Goal: Task Accomplishment & Management: Complete application form

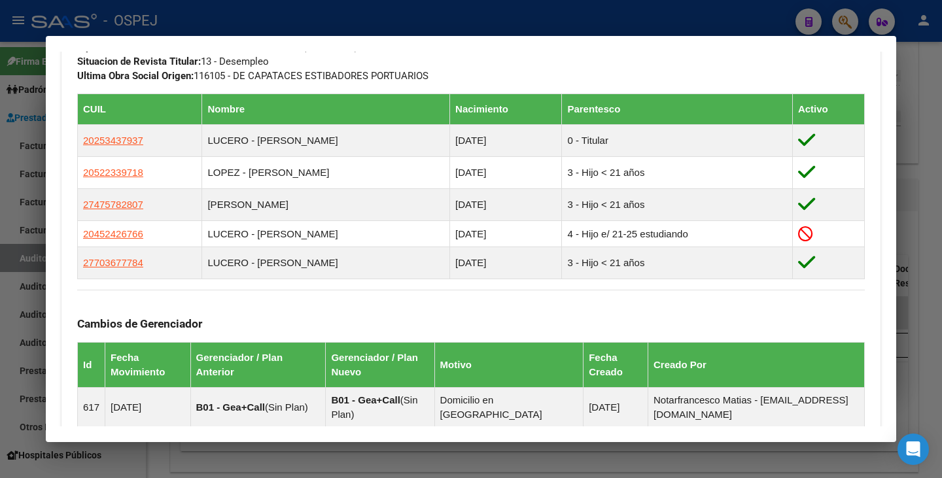
scroll to position [719, 0]
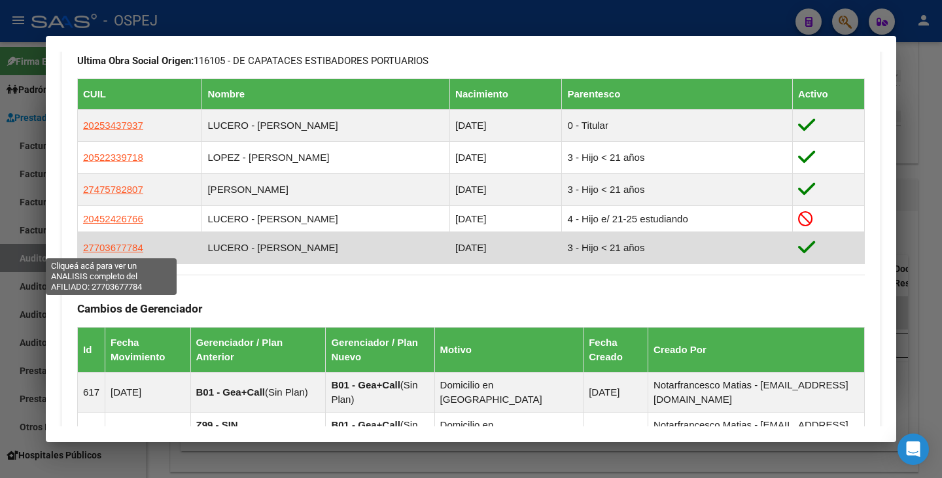
click at [100, 253] on span "27703677784" at bounding box center [113, 247] width 60 height 11
type textarea "27703677784"
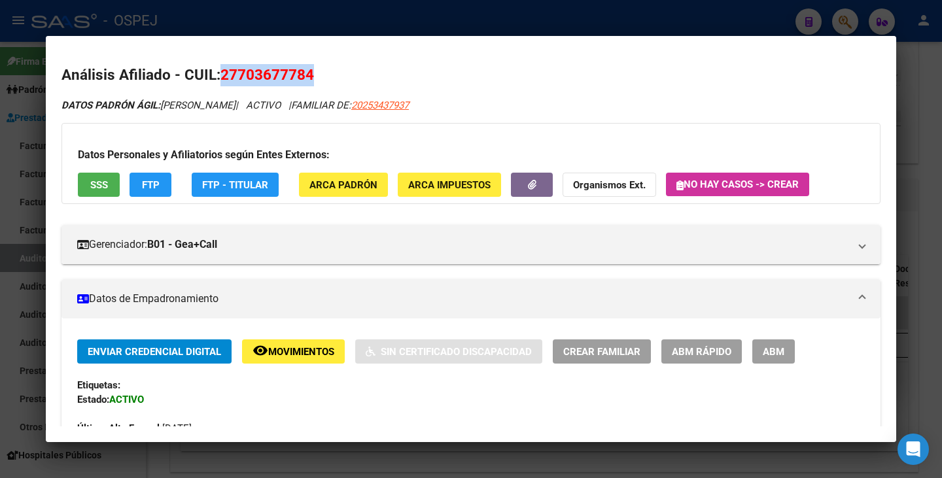
drag, startPoint x: 224, startPoint y: 75, endPoint x: 329, endPoint y: 71, distance: 105.4
click at [329, 71] on h2 "Análisis Afiliado - CUIL: 27703677784" at bounding box center [470, 75] width 819 height 22
copy span "27703677784"
drag, startPoint x: 164, startPoint y: 107, endPoint x: 234, endPoint y: 107, distance: 70.6
click at [234, 107] on icon "DATOS PADRÓN ÁGIL: LUCERO OLIVIA | ACTIVO | FAMILIAR DE: 20253437937" at bounding box center [234, 105] width 347 height 12
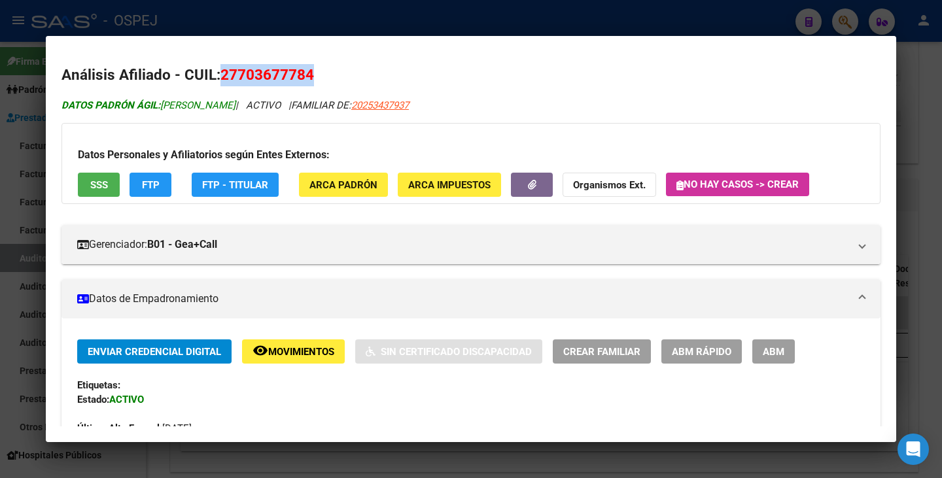
copy span "[PERSON_NAME]"
drag, startPoint x: 238, startPoint y: 75, endPoint x: 304, endPoint y: 79, distance: 66.2
click at [304, 79] on span "27703677784" at bounding box center [267, 74] width 94 height 17
copy span "70367778"
click at [27, 169] on div at bounding box center [471, 239] width 942 height 478
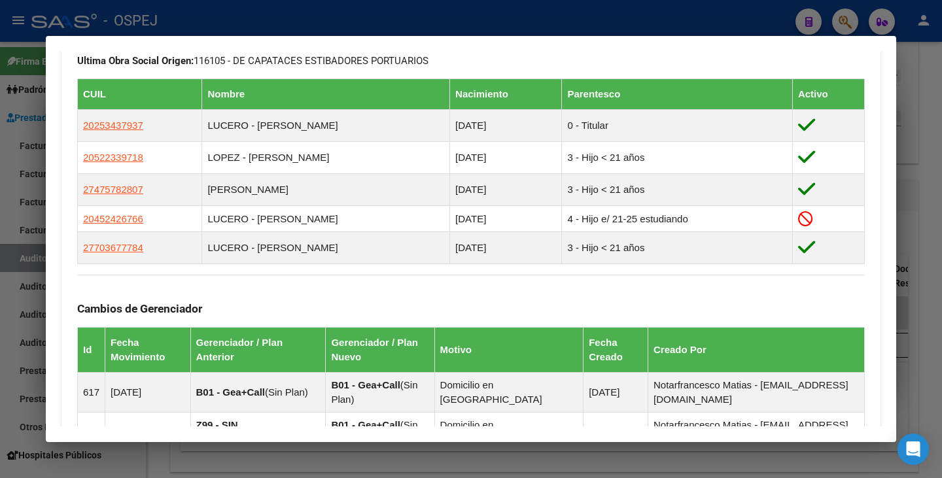
click at [30, 160] on div at bounding box center [471, 239] width 942 height 478
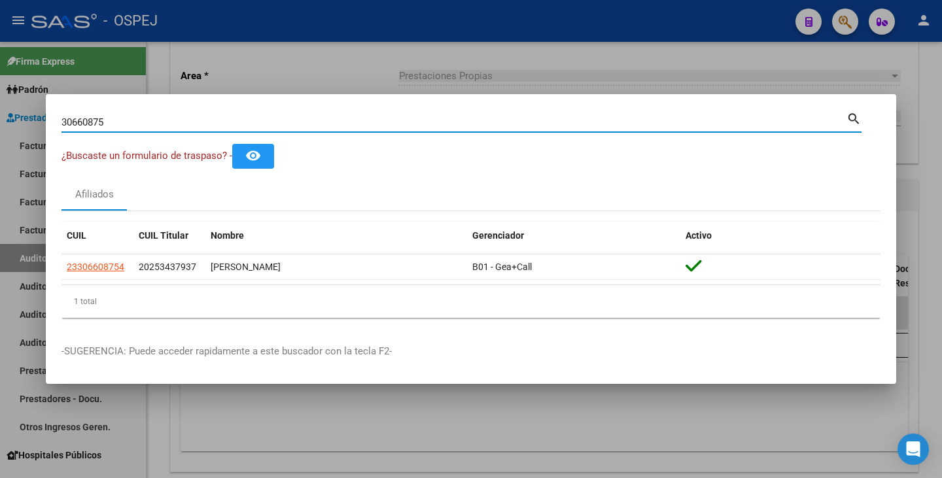
drag, startPoint x: 109, startPoint y: 126, endPoint x: 0, endPoint y: 107, distance: 110.9
click at [0, 107] on div "30660875 Buscar (apellido, dni, cuil, nro traspaso, cuit, obra social) search ¿…" at bounding box center [471, 239] width 942 height 478
paste input "34227013"
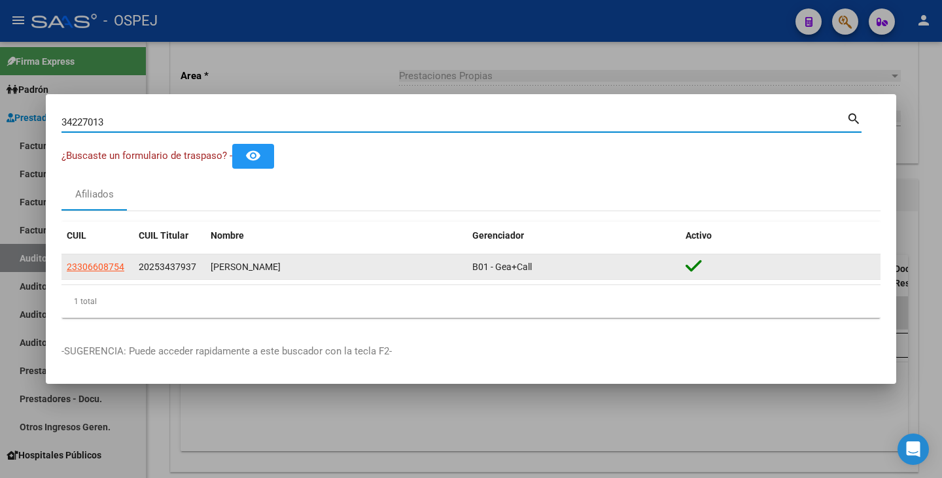
type input "34227013"
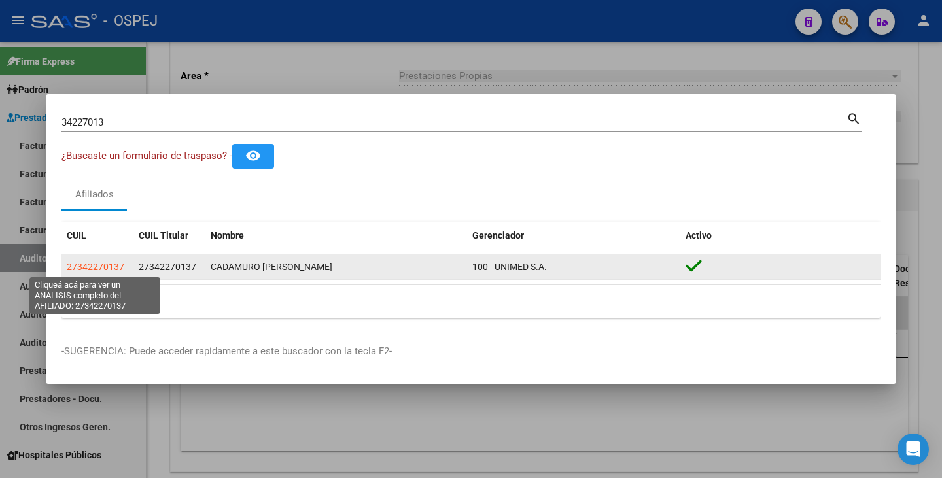
click at [99, 270] on span "27342270137" at bounding box center [96, 267] width 58 height 10
type textarea "27342270137"
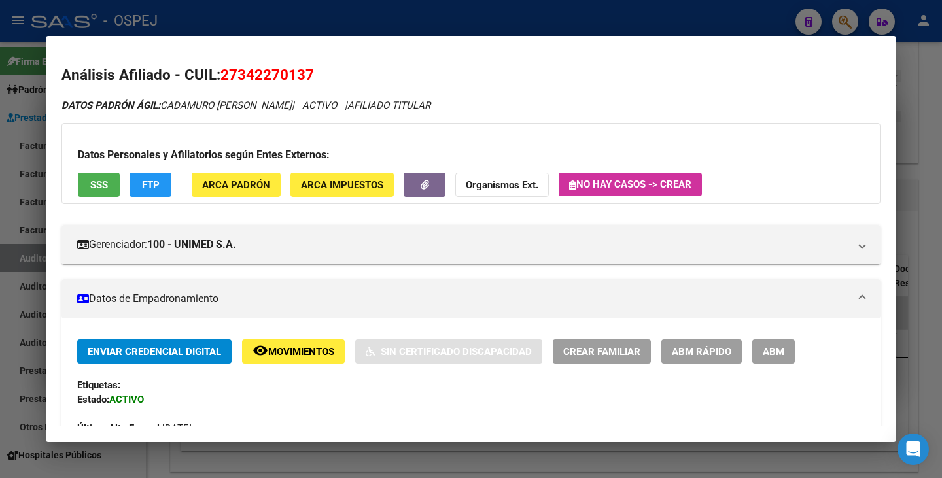
drag, startPoint x: 222, startPoint y: 69, endPoint x: 315, endPoint y: 80, distance: 94.2
click at [321, 82] on h2 "Análisis Afiliado - CUIL: 27342270137" at bounding box center [470, 75] width 819 height 22
copy span "27342270137"
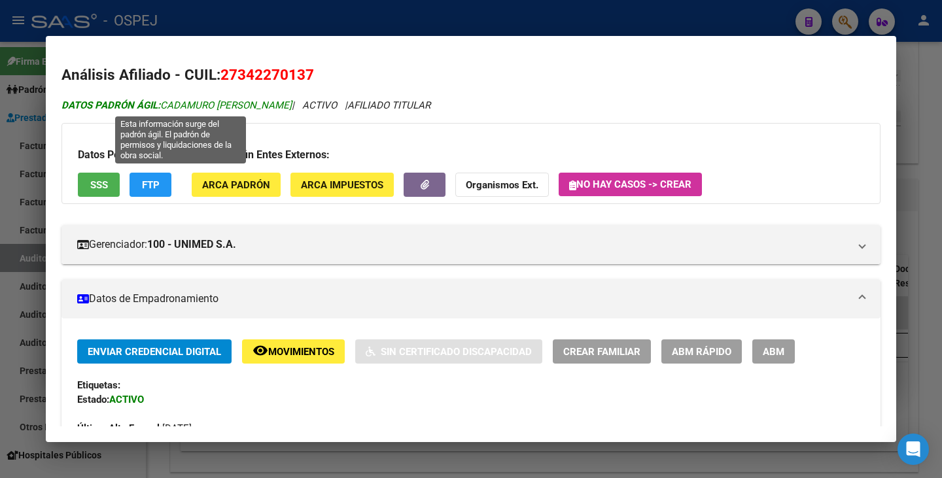
drag, startPoint x: 163, startPoint y: 107, endPoint x: 296, endPoint y: 104, distance: 133.5
click at [292, 104] on span "DATOS PADRÓN ÁGIL: CADAMURO NOELIA SOLEDAD" at bounding box center [176, 105] width 230 height 12
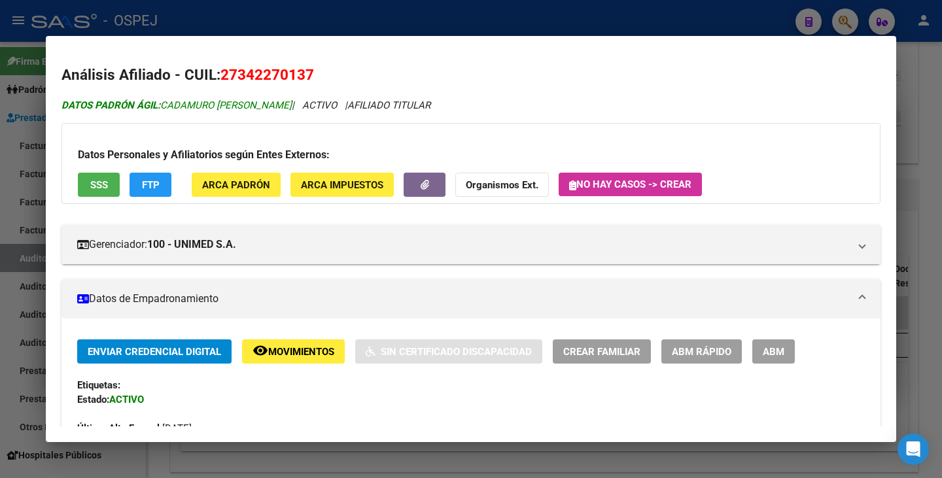
copy span "CADAMURO [PERSON_NAME]"
drag, startPoint x: 21, startPoint y: 166, endPoint x: 22, endPoint y: 153, distance: 13.1
click at [19, 164] on div at bounding box center [471, 239] width 942 height 478
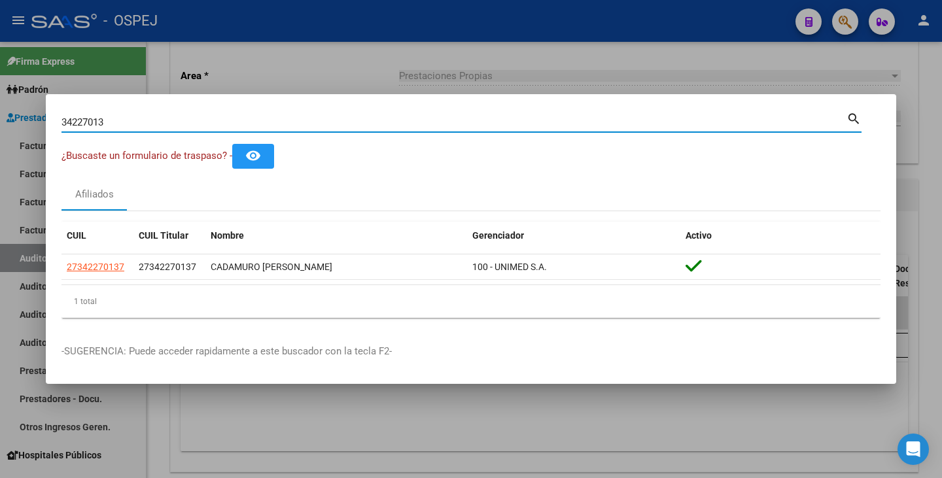
drag, startPoint x: 111, startPoint y: 121, endPoint x: 0, endPoint y: 111, distance: 111.7
click at [0, 111] on div "34227013 Buscar (apellido, dni, cuil, nro traspaso, cuit, obra social) search ¿…" at bounding box center [471, 239] width 942 height 478
paste input "35278113"
type input "35278113"
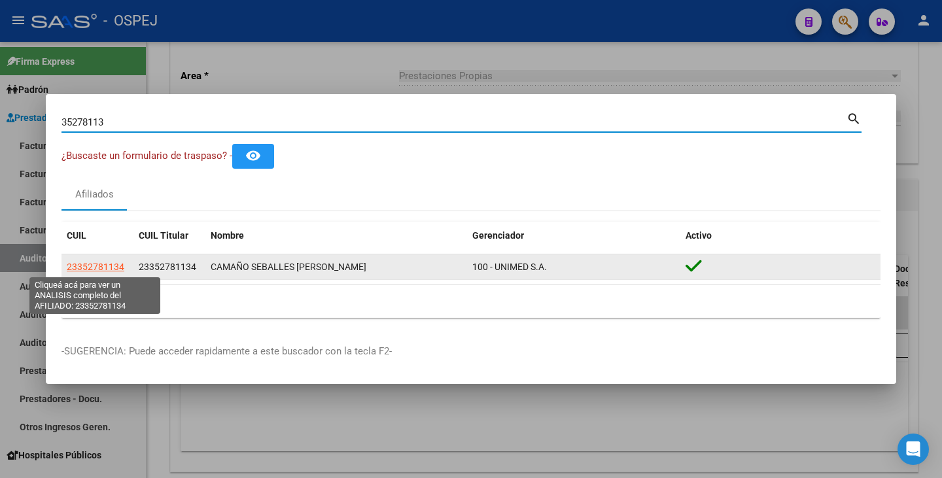
click at [107, 266] on span "23352781134" at bounding box center [96, 267] width 58 height 10
type textarea "23352781134"
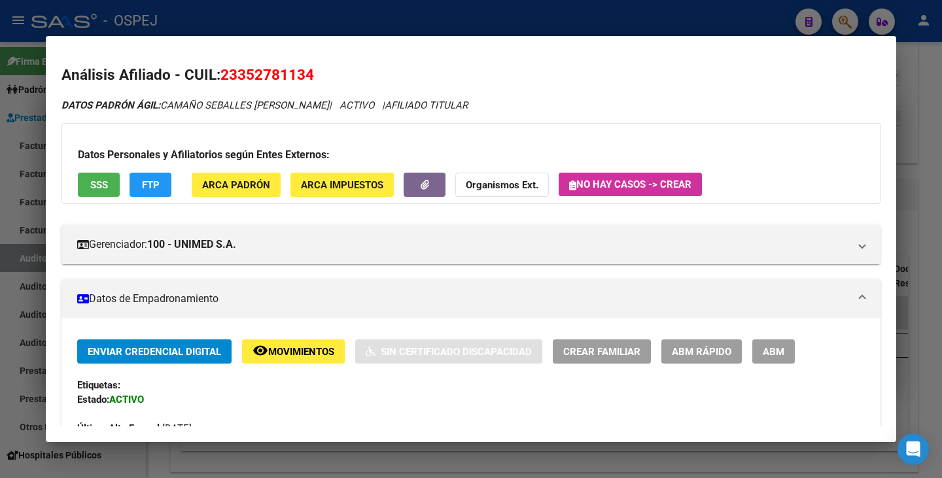
drag, startPoint x: 220, startPoint y: 73, endPoint x: 322, endPoint y: 72, distance: 102.0
click at [332, 68] on h2 "Análisis Afiliado - CUIL: 23352781134" at bounding box center [470, 75] width 819 height 22
copy span "23352781134"
click at [84, 49] on mat-dialog-container "Análisis Afiliado - CUIL: 23352781134 DATOS PADRÓN ÁGIL: CAMAÑO SEBALLES MARIA …" at bounding box center [471, 239] width 850 height 406
drag, startPoint x: 164, startPoint y: 104, endPoint x: 327, endPoint y: 106, distance: 163.5
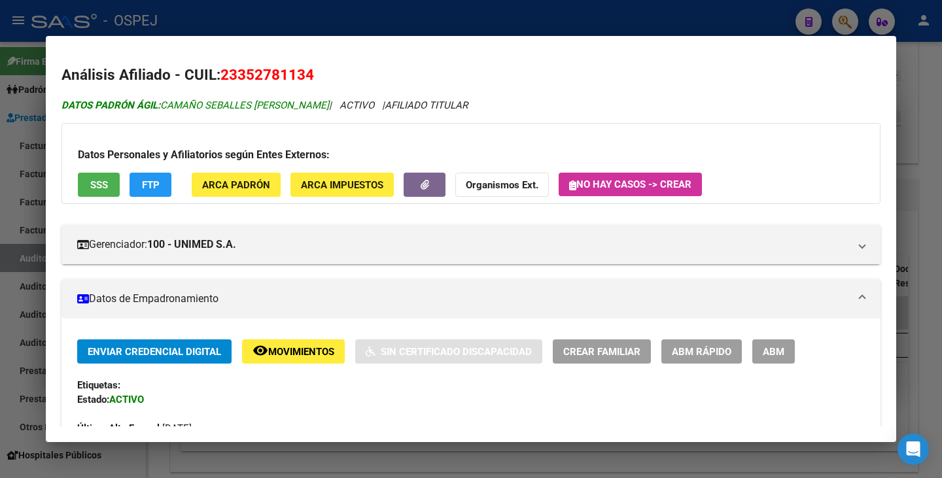
click at [332, 107] on icon "DATOS PADRÓN ÁGIL: CAMAÑO SEBALLES MARIA SOLEDAD | ACTIVO | AFILIADO TITULAR" at bounding box center [264, 105] width 406 height 12
copy span "CAMAÑO SEBALLES MARIA SOLEDAD"
drag, startPoint x: 25, startPoint y: 141, endPoint x: 44, endPoint y: 125, distance: 25.5
click at [24, 141] on div at bounding box center [471, 239] width 942 height 478
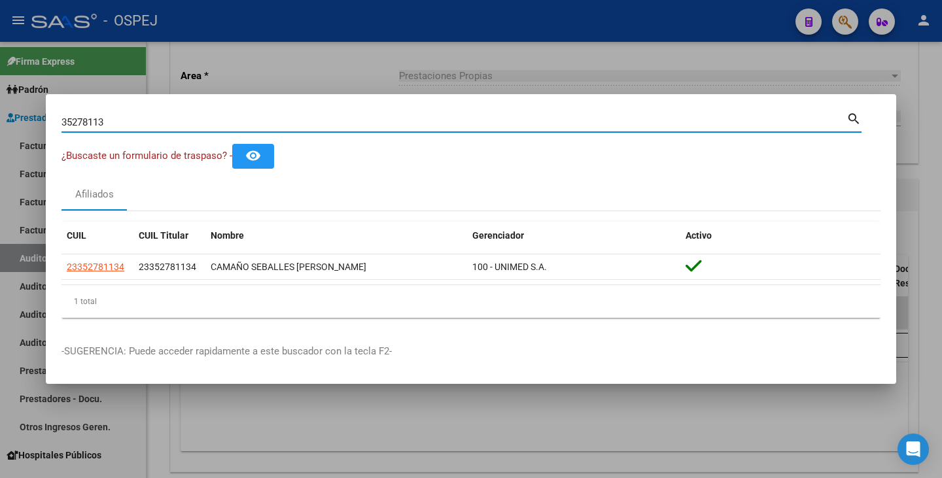
drag, startPoint x: 105, startPoint y: 119, endPoint x: 0, endPoint y: 80, distance: 111.8
click at [0, 80] on div "35278113 Buscar (apellido, dni, cuil, nro traspaso, cuit, obra social) search ¿…" at bounding box center [471, 239] width 942 height 478
paste input "32445385"
type input "32445385"
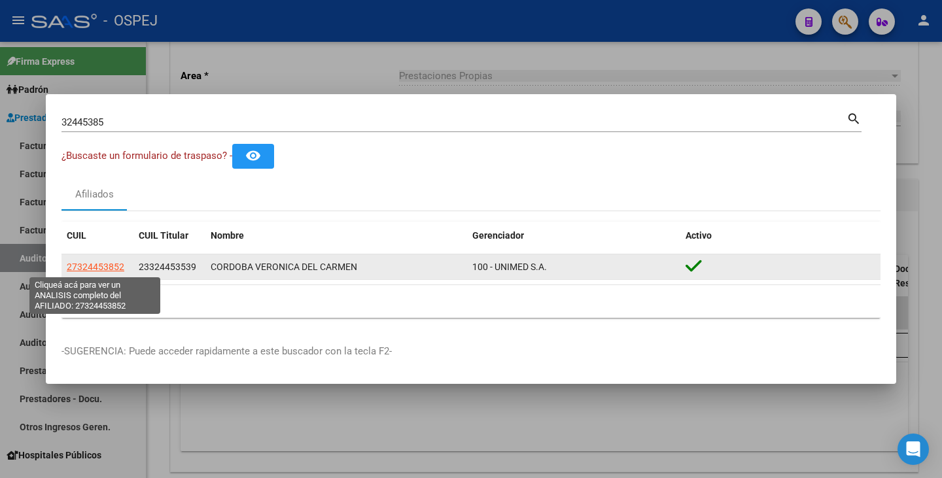
click at [91, 264] on span "27324453852" at bounding box center [96, 267] width 58 height 10
type textarea "27324453852"
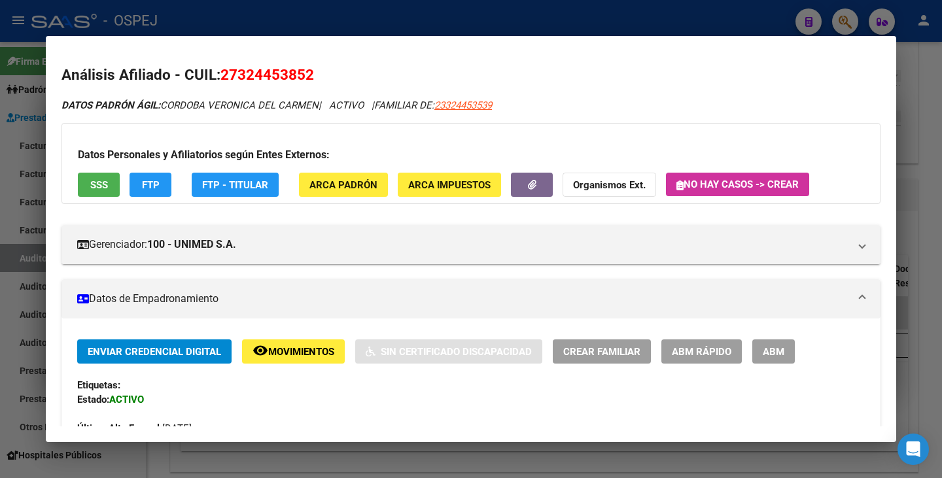
drag, startPoint x: 225, startPoint y: 76, endPoint x: 318, endPoint y: 77, distance: 92.9
click at [324, 77] on h2 "Análisis Afiliado - CUIL: 27324453852" at bounding box center [470, 75] width 819 height 22
copy span "27324453852"
click at [343, 64] on h2 "Análisis Afiliado - CUIL: 27324453852" at bounding box center [470, 75] width 819 height 22
drag, startPoint x: 165, startPoint y: 104, endPoint x: 317, endPoint y: 107, distance: 151.8
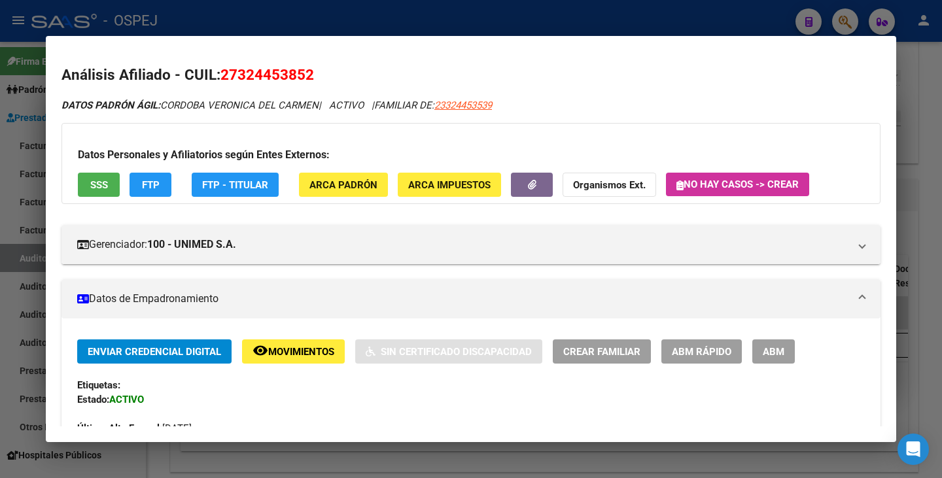
click at [319, 109] on span "DATOS PADRÓN ÁGIL: CORDOBA VERONICA DEL CARMEN" at bounding box center [189, 105] width 257 height 12
copy span "CORDOBA VERONICA DEL CARMEN"
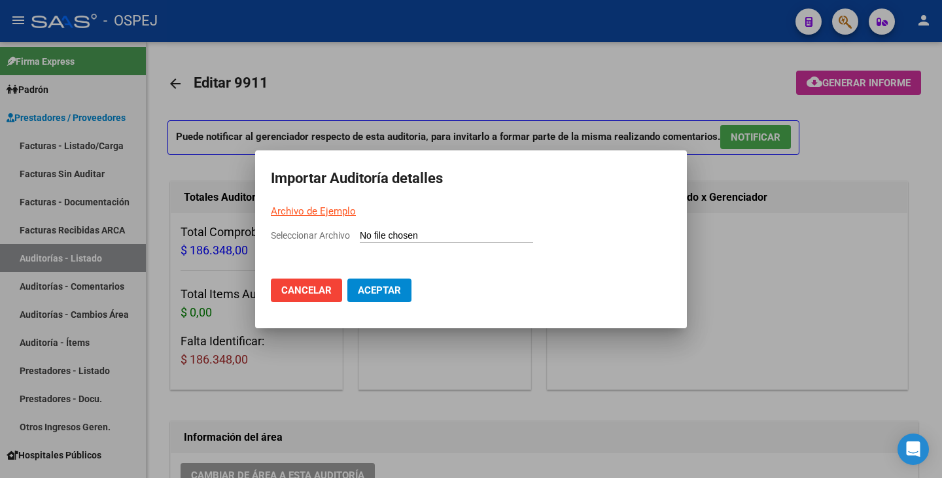
scroll to position [785, 0]
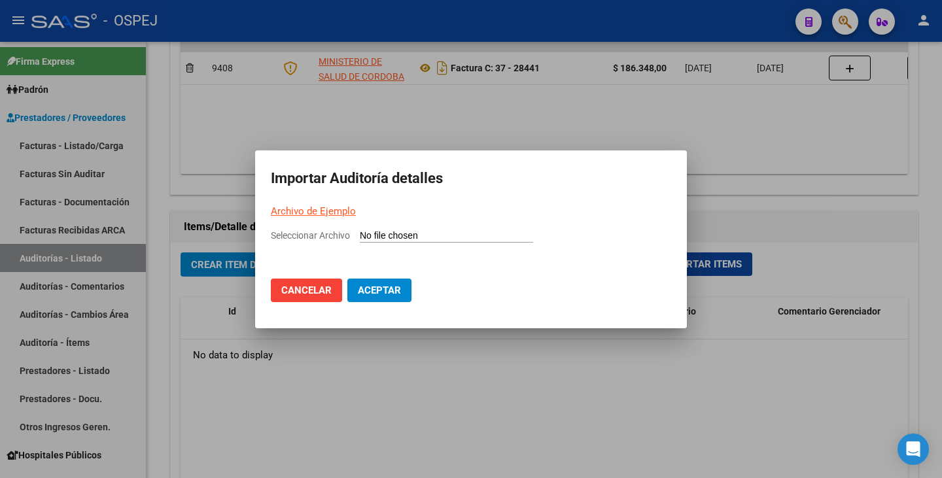
click at [390, 233] on input "Seleccionar Archivo" at bounding box center [446, 236] width 173 height 12
type input "C:\fakepath\HOSPITAL MATERNO NEONATAL FC 28441.csv"
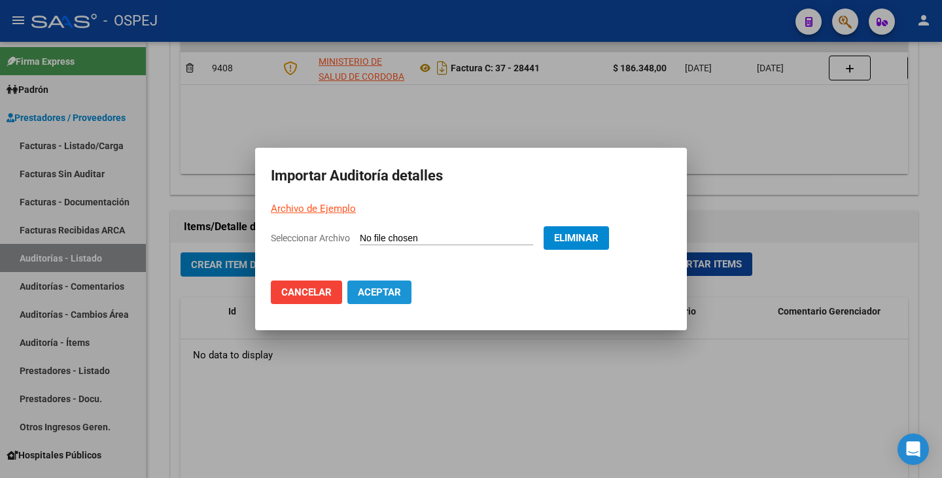
click at [394, 296] on span "Aceptar" at bounding box center [379, 292] width 43 height 12
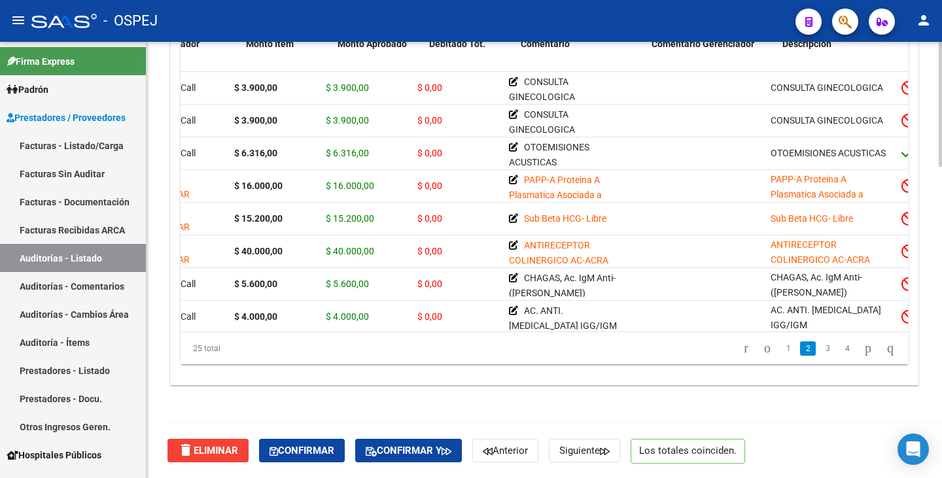
scroll to position [196, 0]
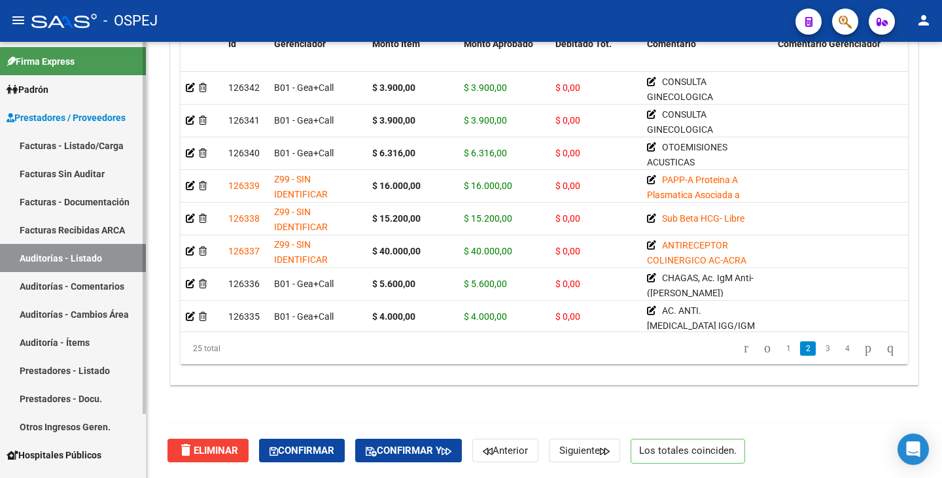
click at [97, 170] on link "Facturas Sin Auditar" at bounding box center [73, 174] width 146 height 28
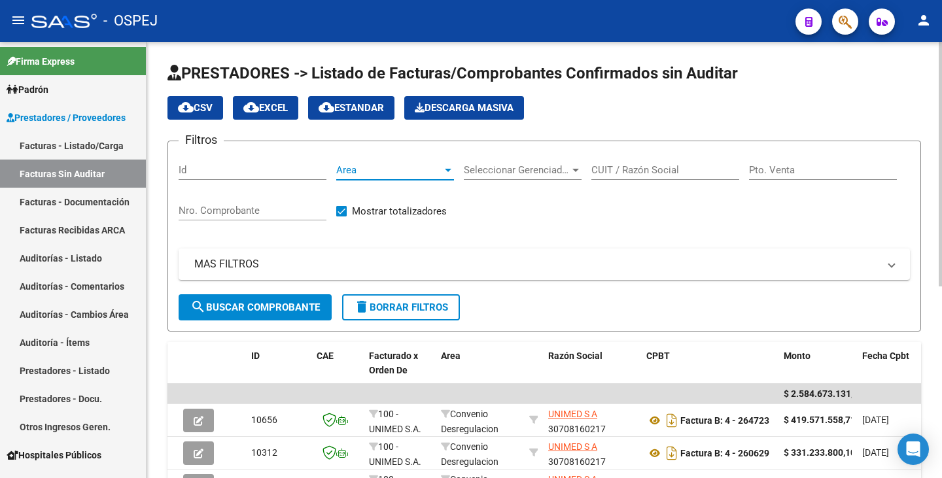
click at [401, 165] on span "Area" at bounding box center [389, 170] width 106 height 12
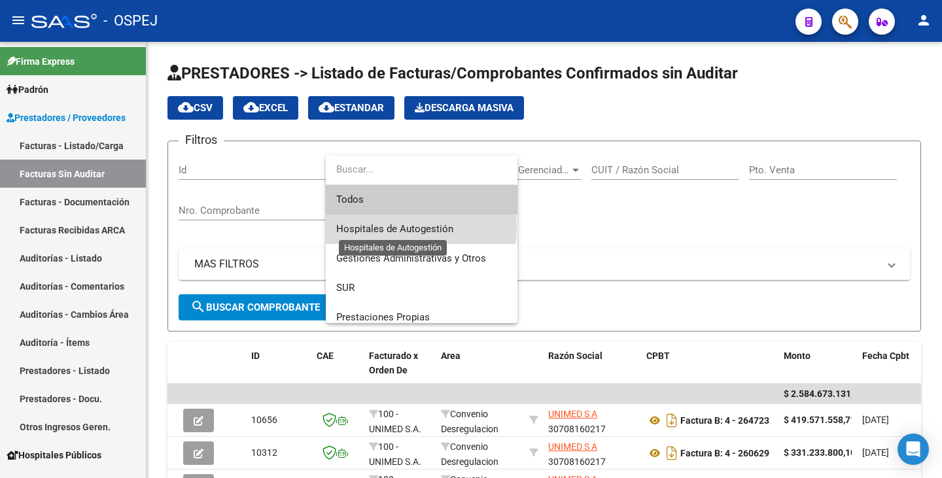
click at [405, 226] on span "Hospitales de Autogestión" at bounding box center [394, 229] width 117 height 12
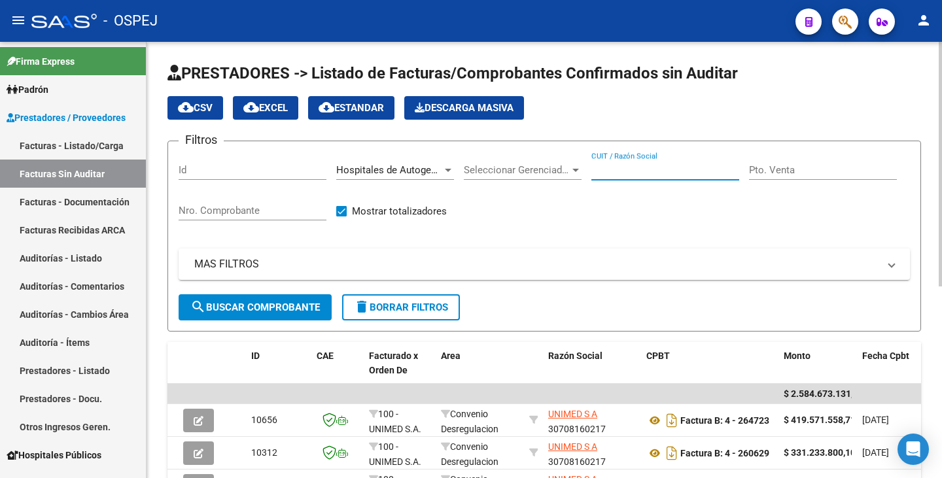
click at [649, 172] on input "CUIT / Razón Social" at bounding box center [665, 170] width 148 height 12
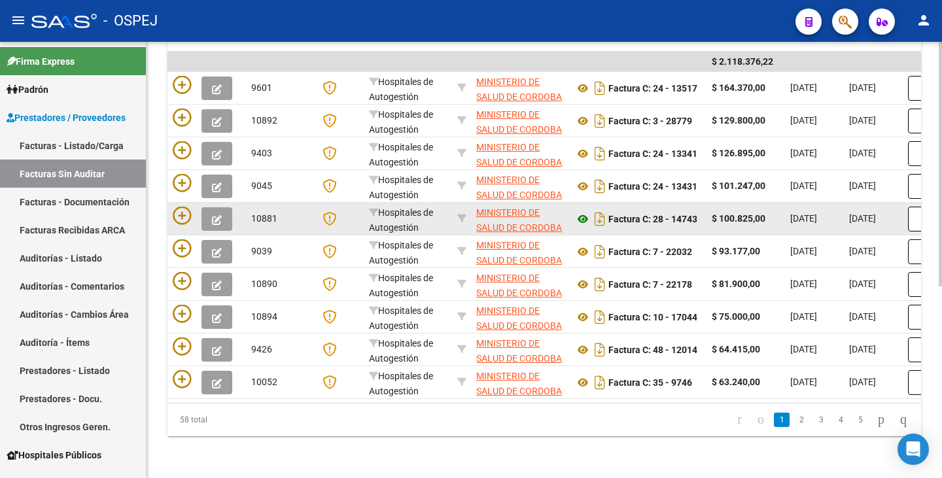
scroll to position [277, 0]
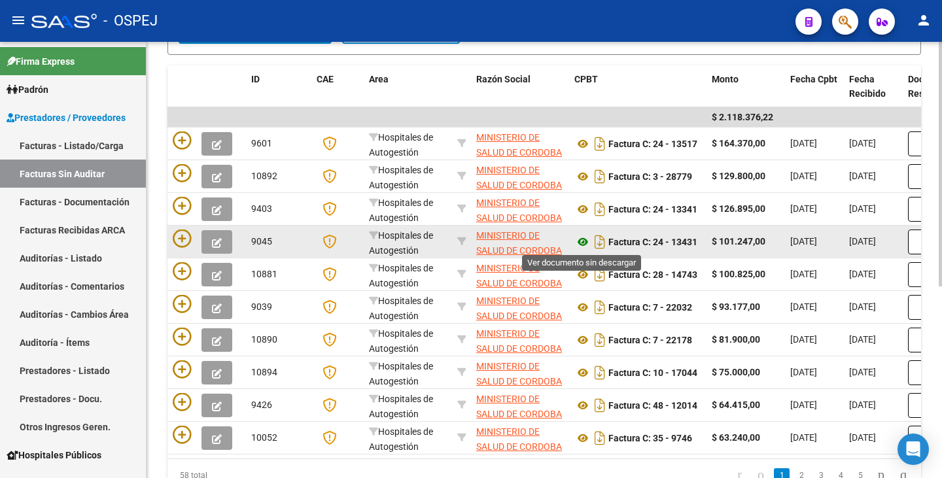
type input "CORDOBA"
click at [579, 242] on icon at bounding box center [582, 242] width 17 height 16
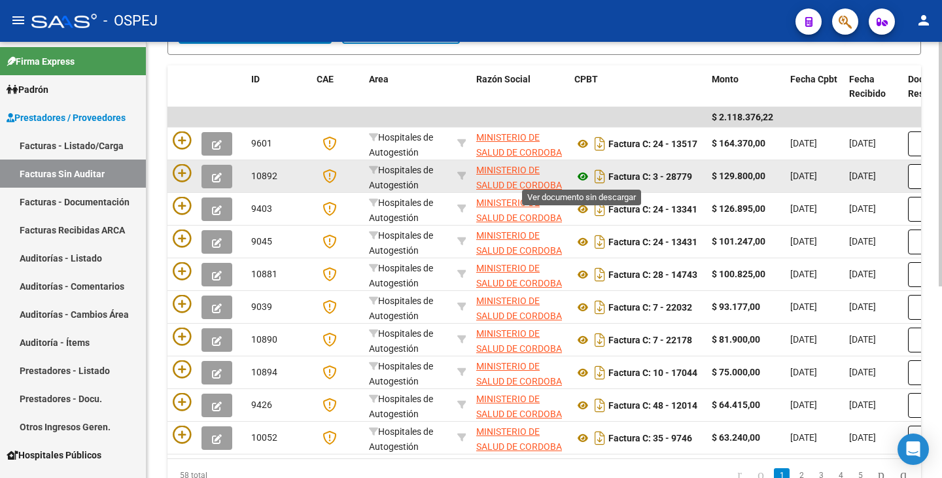
click at [583, 174] on icon at bounding box center [582, 177] width 17 height 16
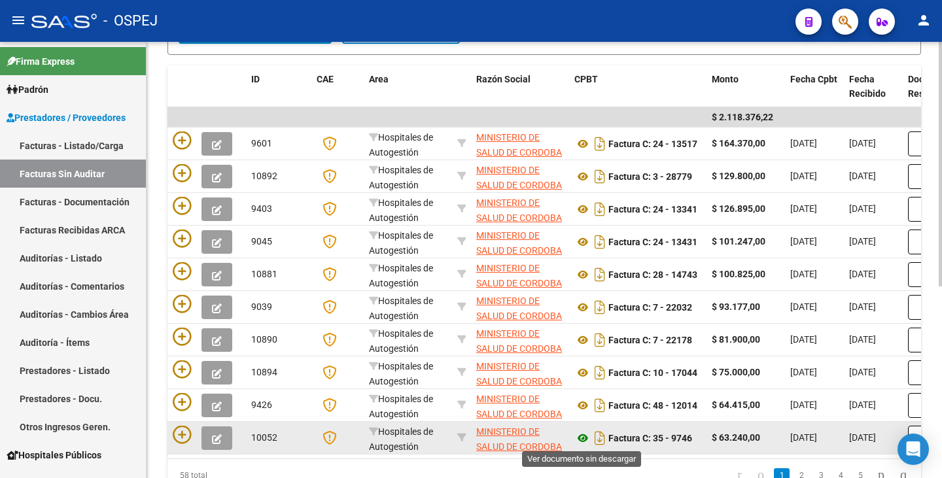
click at [581, 440] on icon at bounding box center [582, 438] width 17 height 16
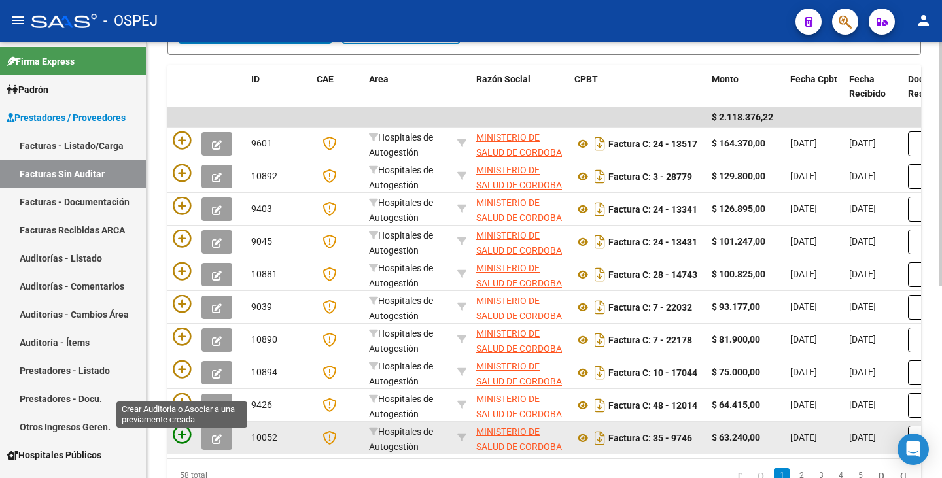
click at [183, 435] on icon at bounding box center [182, 435] width 18 height 18
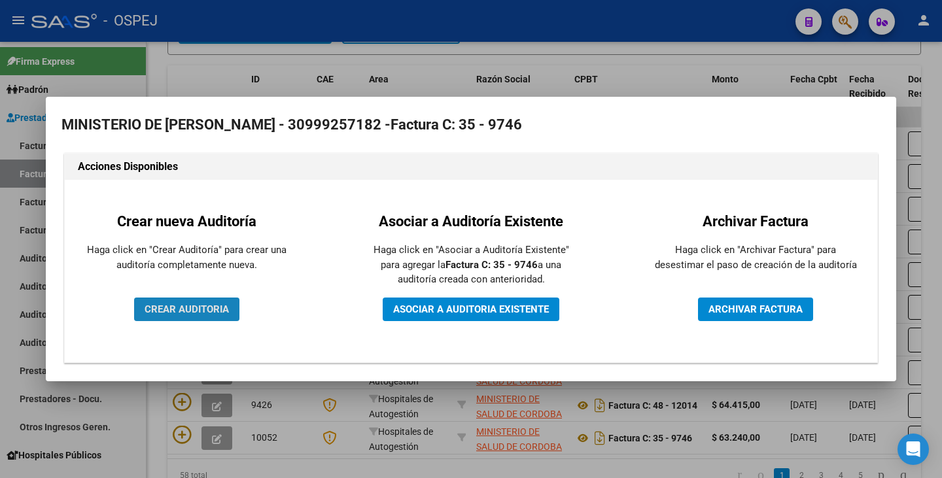
click at [222, 301] on button "CREAR AUDITORIA" at bounding box center [186, 310] width 105 height 24
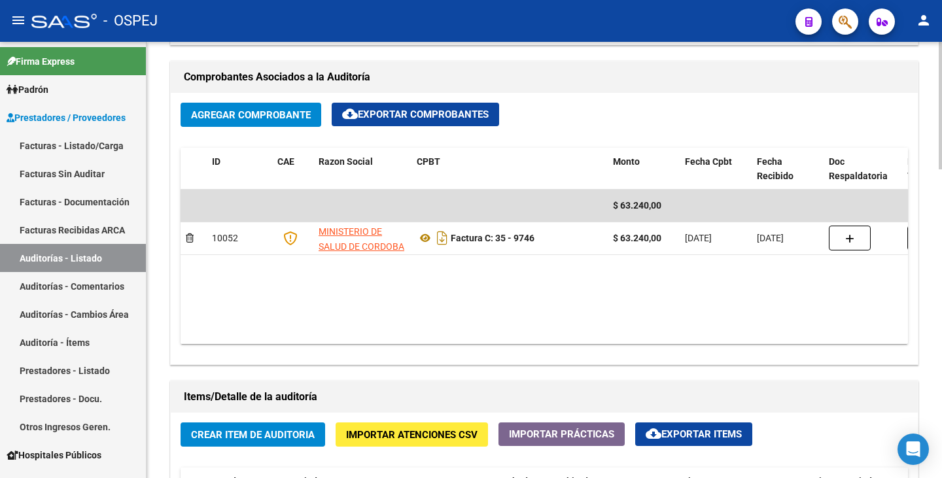
scroll to position [654, 0]
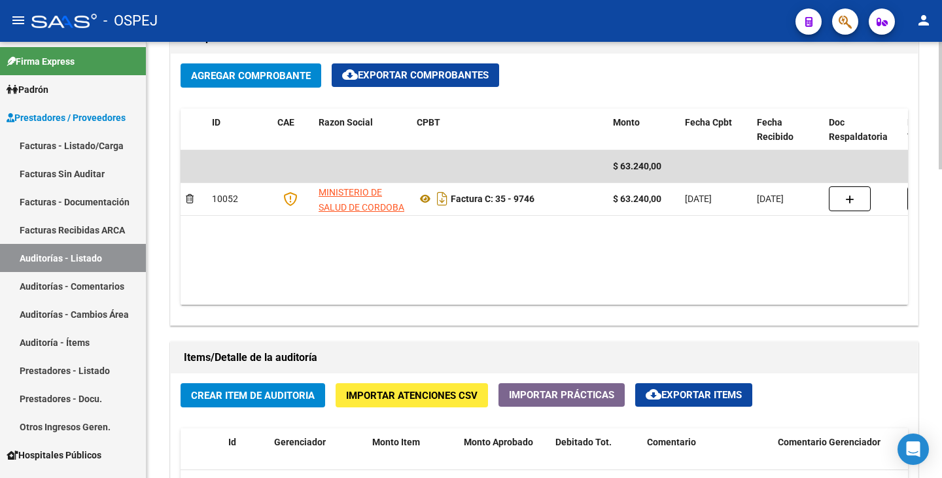
click at [556, 71] on div "Agregar Comprobante cloud_download Exportar Comprobantes" at bounding box center [544, 80] width 727 height 35
click at [410, 399] on span "Importar Atenciones CSV" at bounding box center [411, 396] width 131 height 12
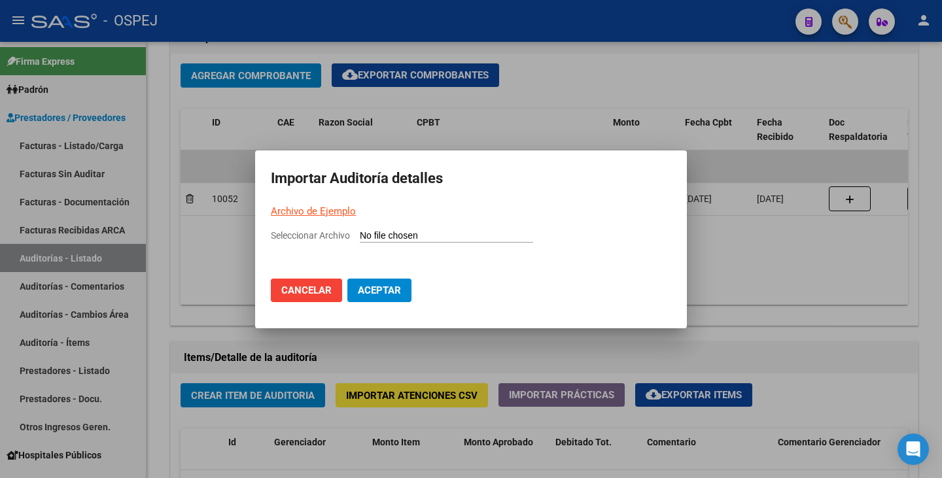
click at [333, 213] on link "Archivo de Ejemplo" at bounding box center [313, 211] width 85 height 12
click at [372, 230] on input "Seleccionar Archivo" at bounding box center [446, 236] width 173 height 12
type input "C:\fakepath\HOSPITAL [PERSON_NAME] ([PERSON_NAME]) FC 9746.csv"
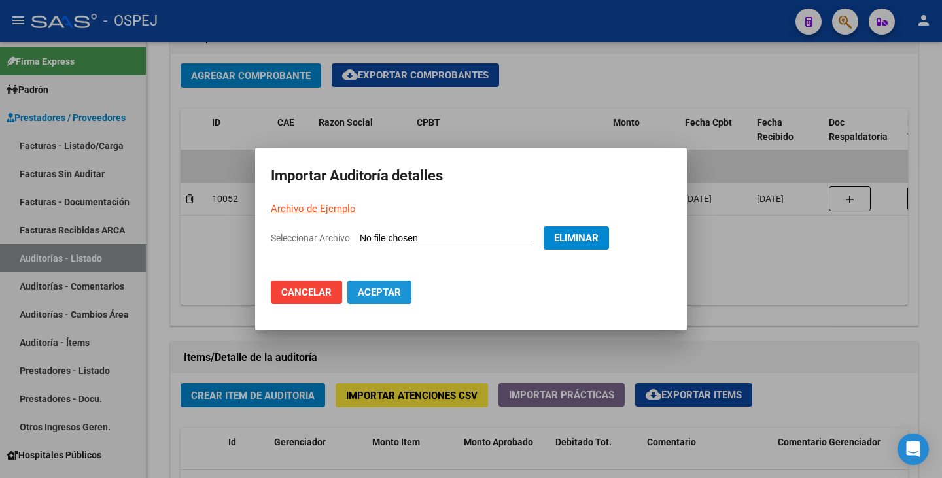
click at [382, 299] on button "Aceptar" at bounding box center [379, 293] width 64 height 24
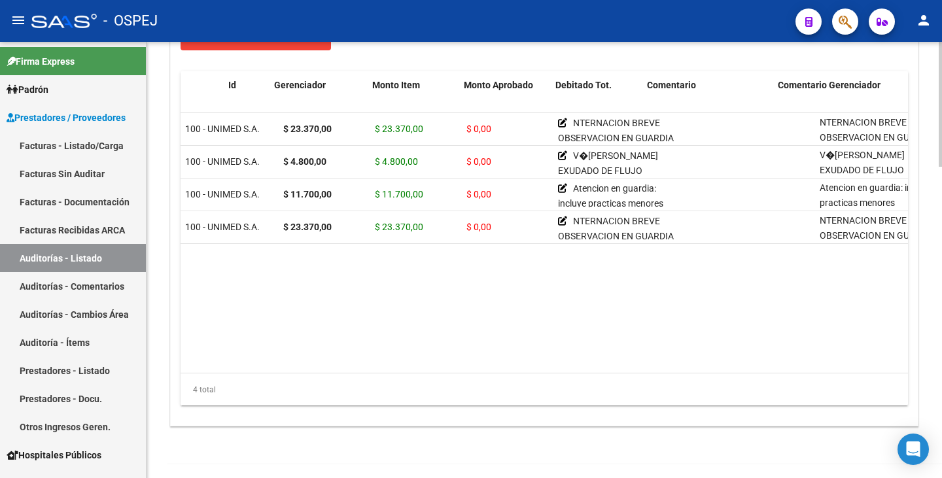
scroll to position [0, 0]
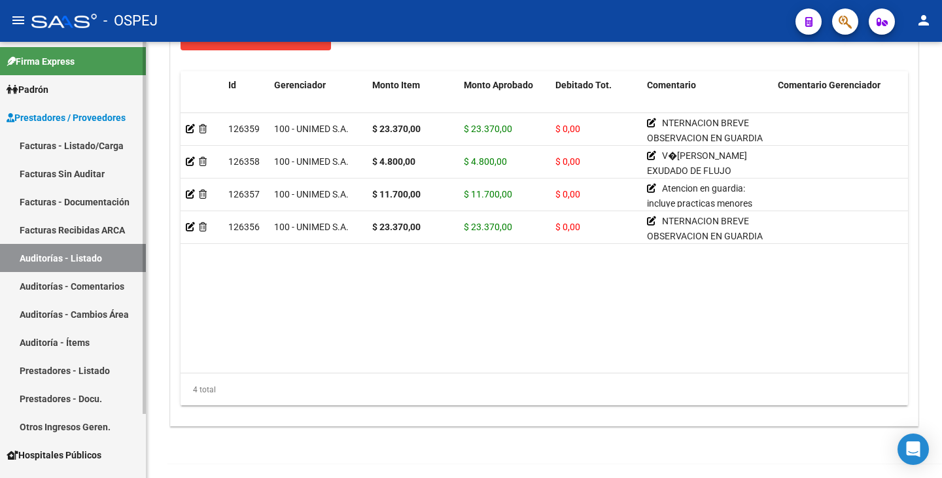
click at [83, 169] on link "Facturas Sin Auditar" at bounding box center [73, 174] width 146 height 28
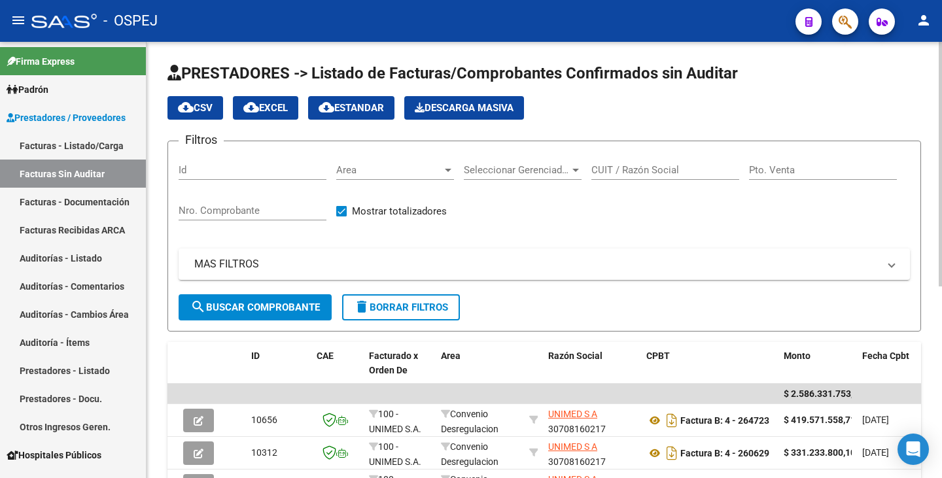
click at [449, 164] on div "Area Area" at bounding box center [395, 166] width 118 height 28
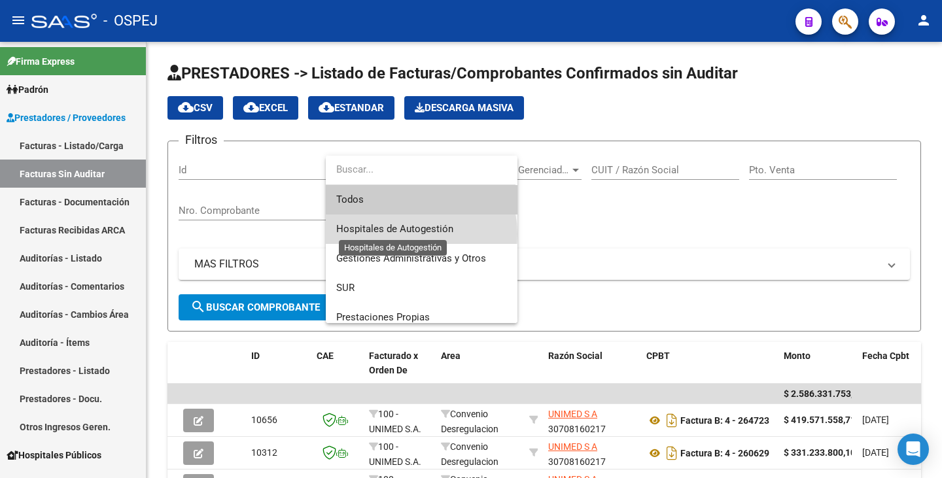
click at [407, 234] on span "Hospitales de Autogestión" at bounding box center [394, 229] width 117 height 12
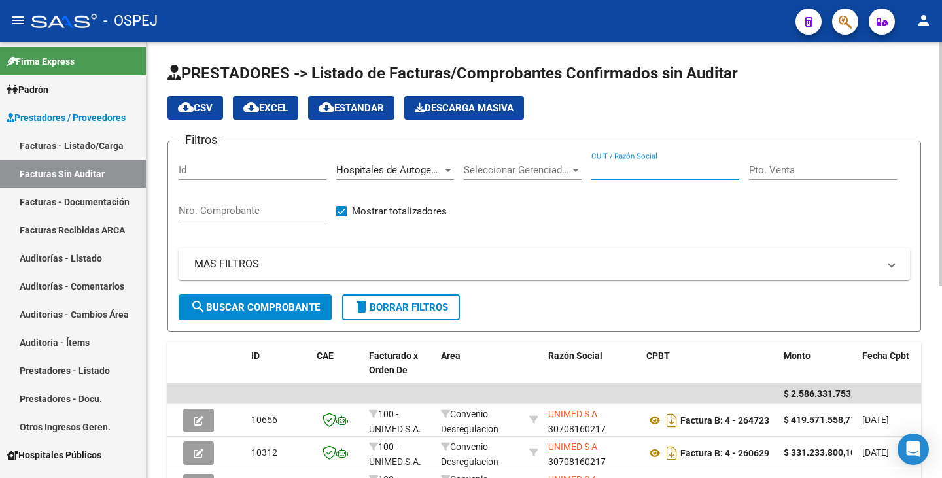
drag, startPoint x: 632, startPoint y: 173, endPoint x: 714, endPoint y: 194, distance: 84.9
click at [633, 175] on input "CUIT / Razón Social" at bounding box center [665, 170] width 148 height 12
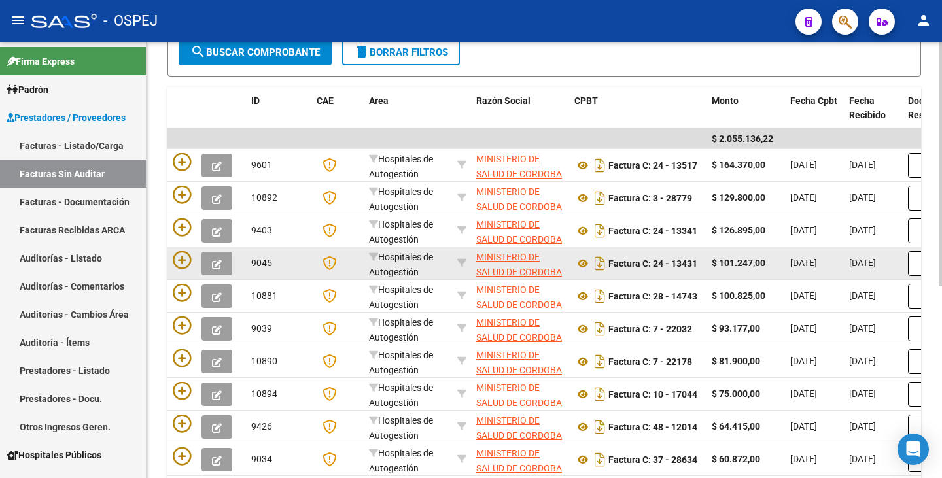
scroll to position [342, 0]
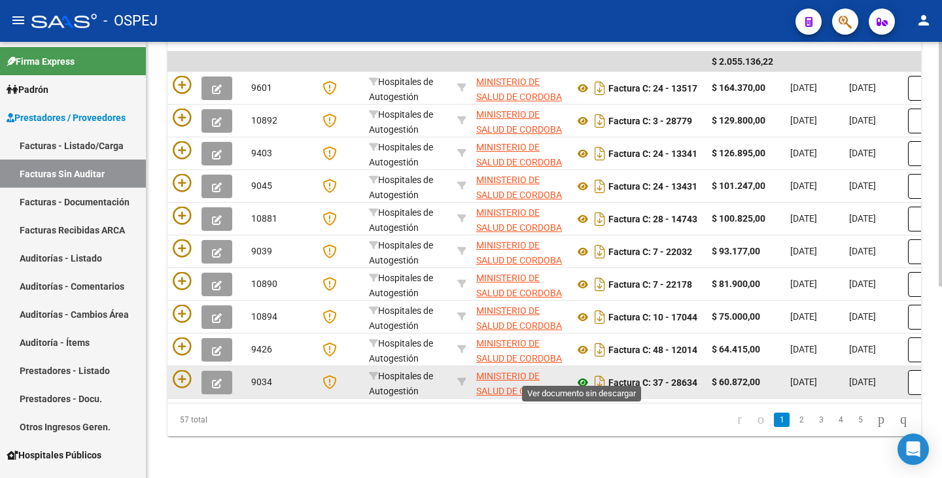
type input "CORDOBA"
click at [583, 375] on icon at bounding box center [582, 383] width 17 height 16
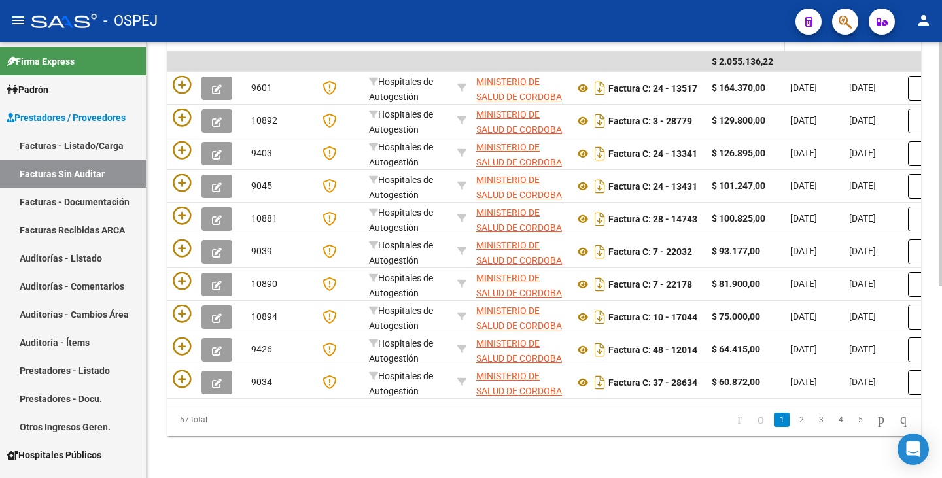
scroll to position [277, 0]
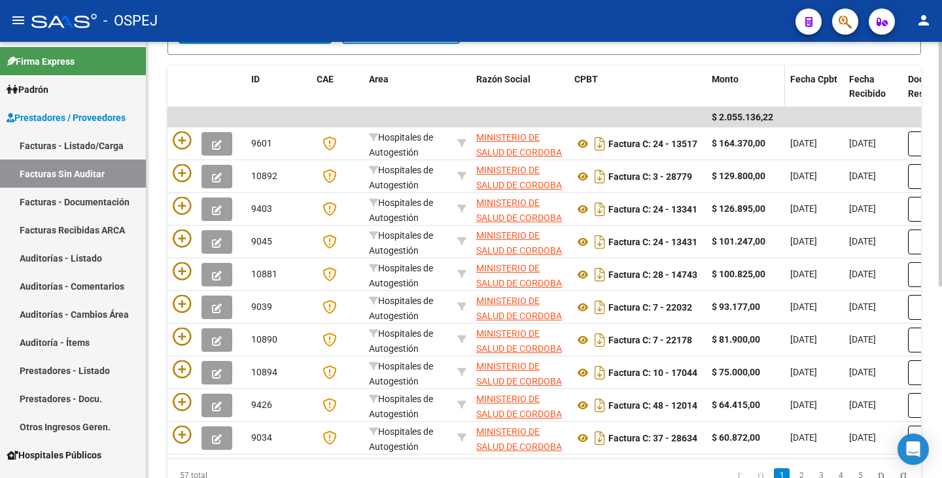
click at [736, 82] on span "Monto" at bounding box center [725, 79] width 27 height 10
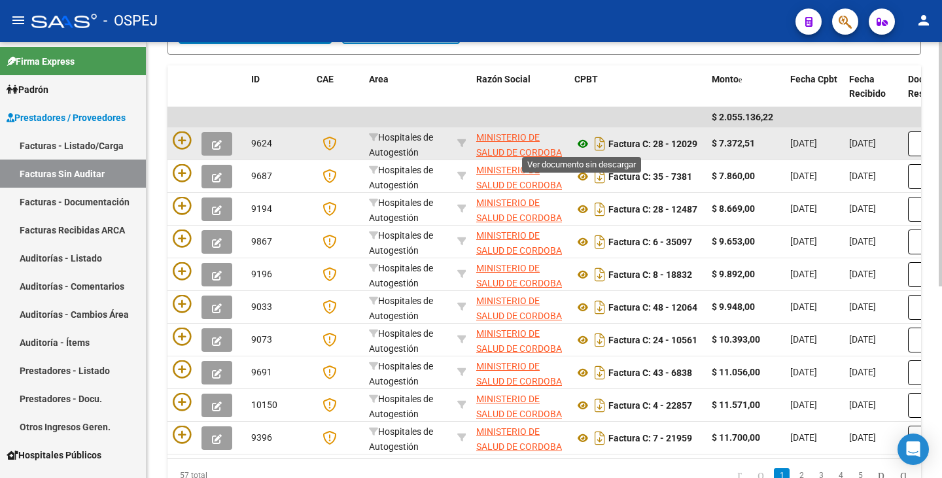
click at [583, 147] on icon at bounding box center [582, 144] width 17 height 16
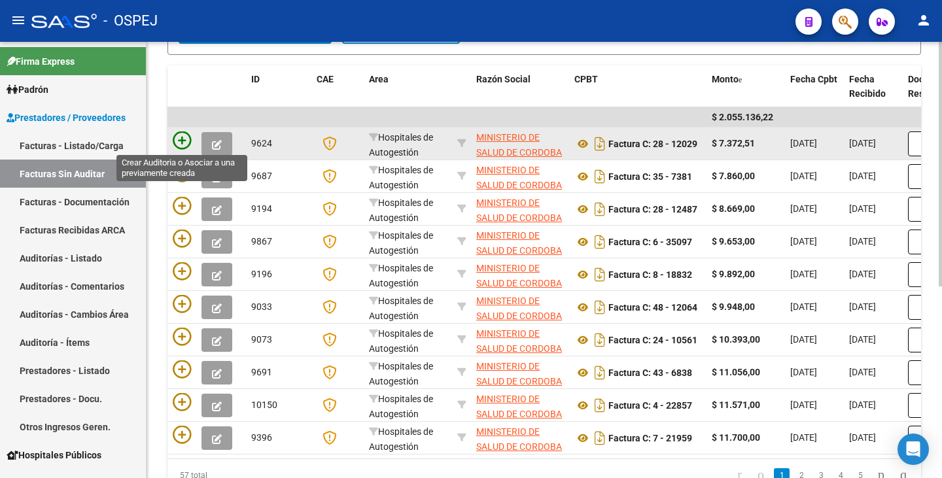
click at [176, 138] on icon at bounding box center [182, 140] width 18 height 18
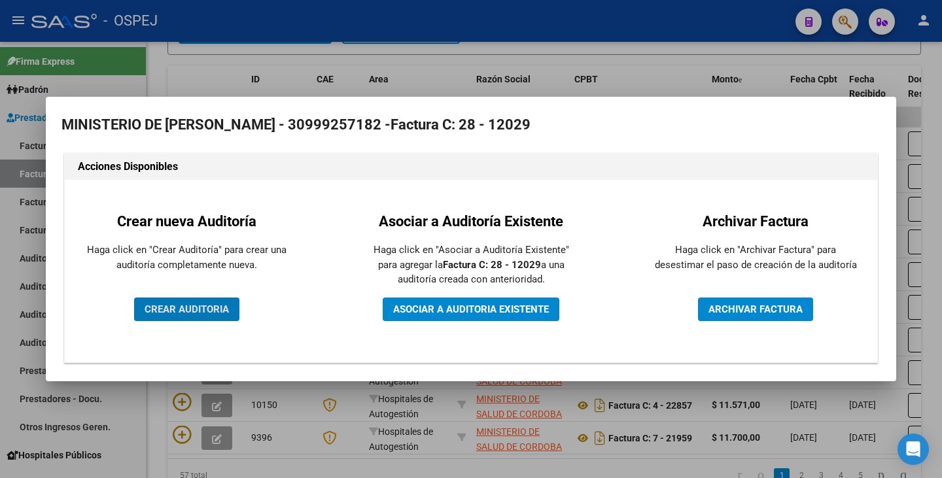
click at [184, 315] on span "CREAR AUDITORIA" at bounding box center [187, 309] width 84 height 12
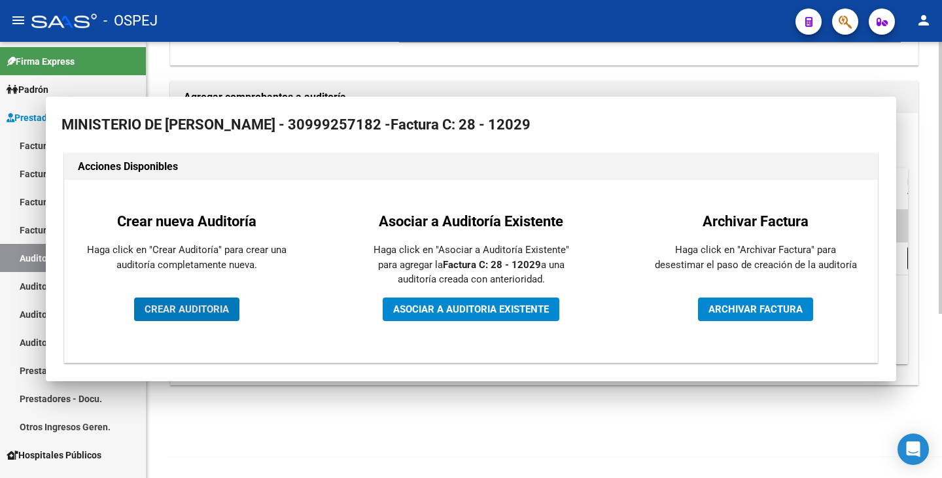
scroll to position [263, 0]
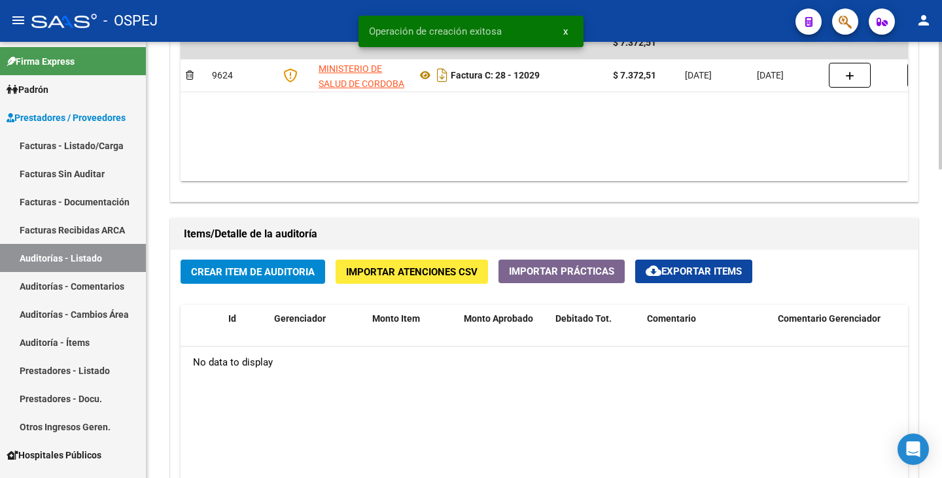
scroll to position [785, 0]
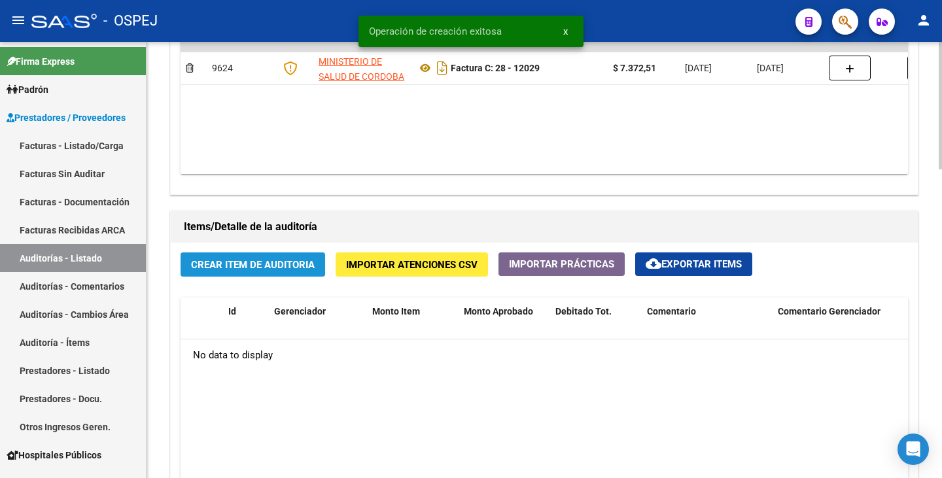
click at [244, 269] on span "Crear Item de Auditoria" at bounding box center [253, 265] width 124 height 12
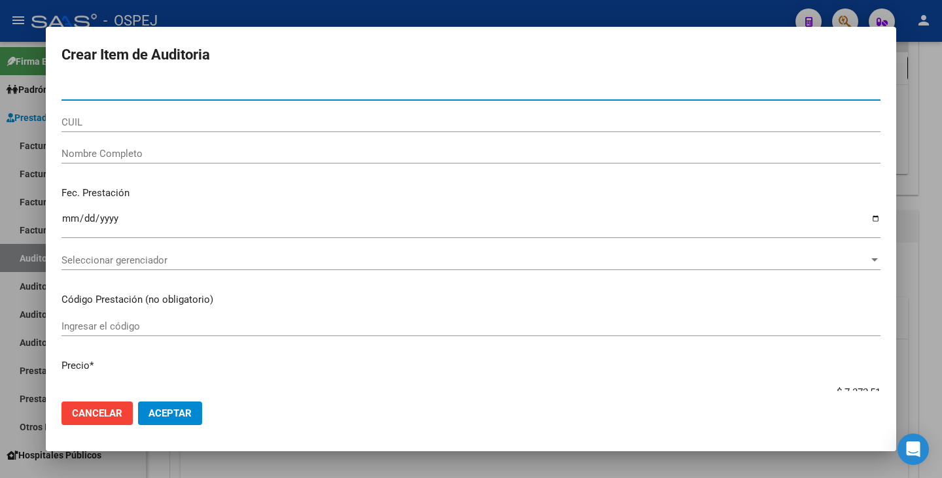
paste input "25739373"
type input "25739373"
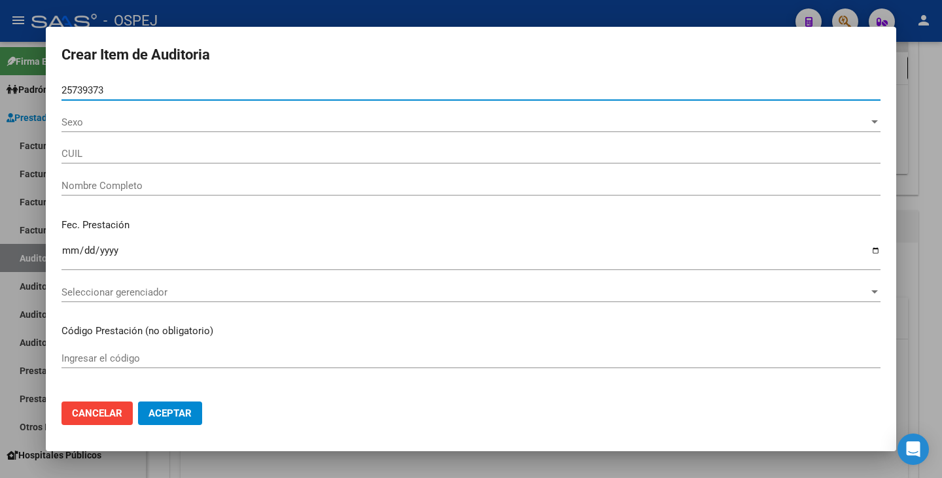
type input "23257393739"
type input "[PERSON_NAME]"
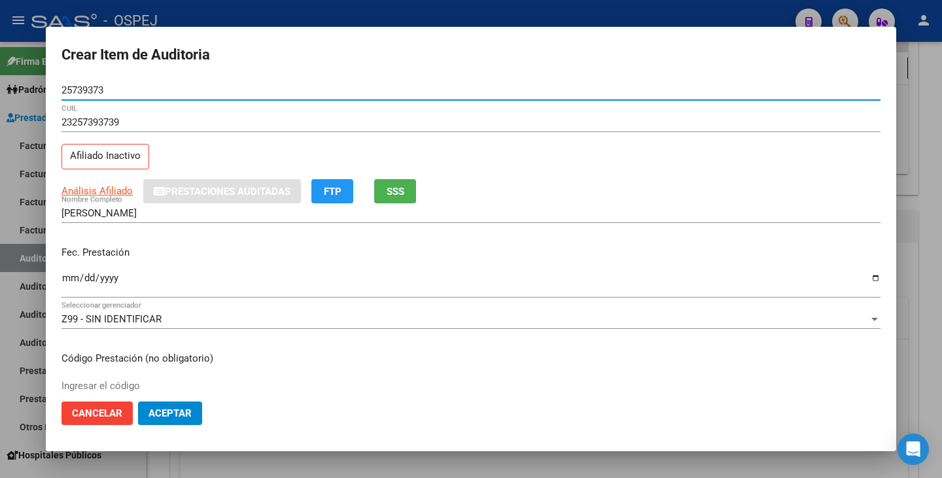
type input "25739373"
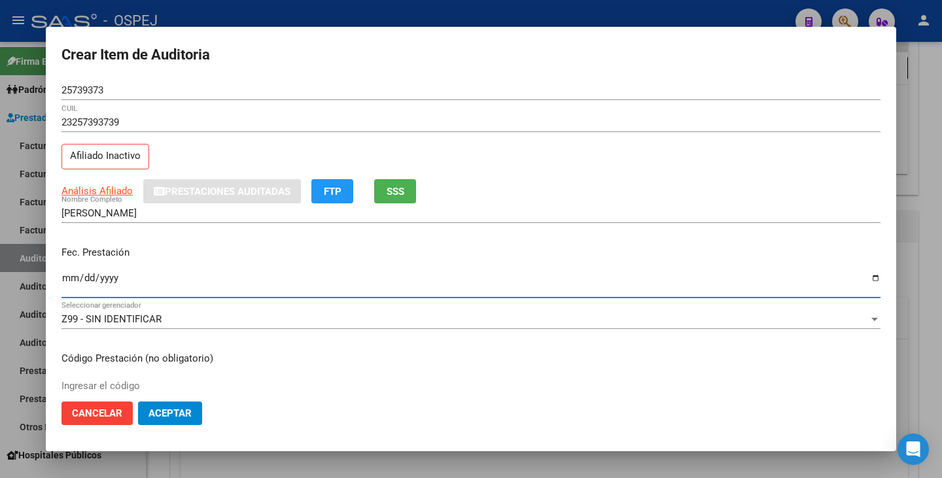
click at [73, 279] on input "Ingresar la fecha" at bounding box center [470, 283] width 819 height 21
type input "[DATE]"
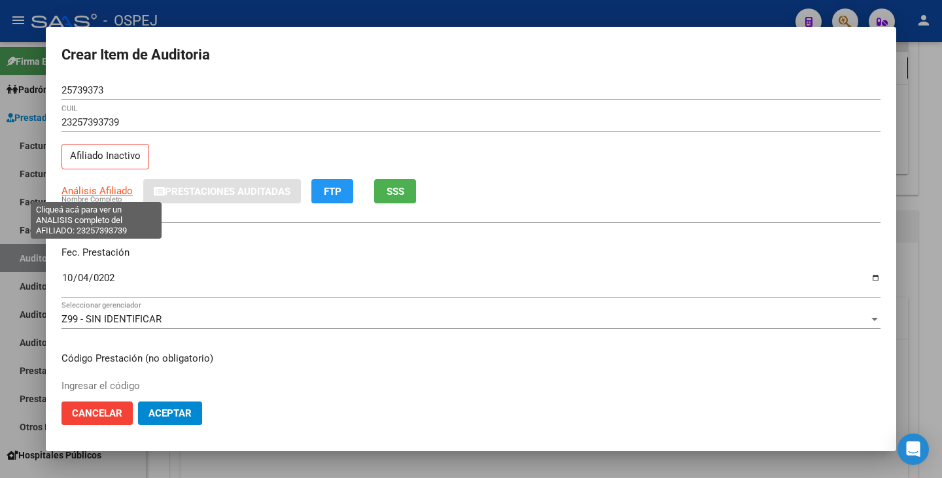
click at [85, 190] on span "Análisis Afiliado" at bounding box center [96, 191] width 71 height 12
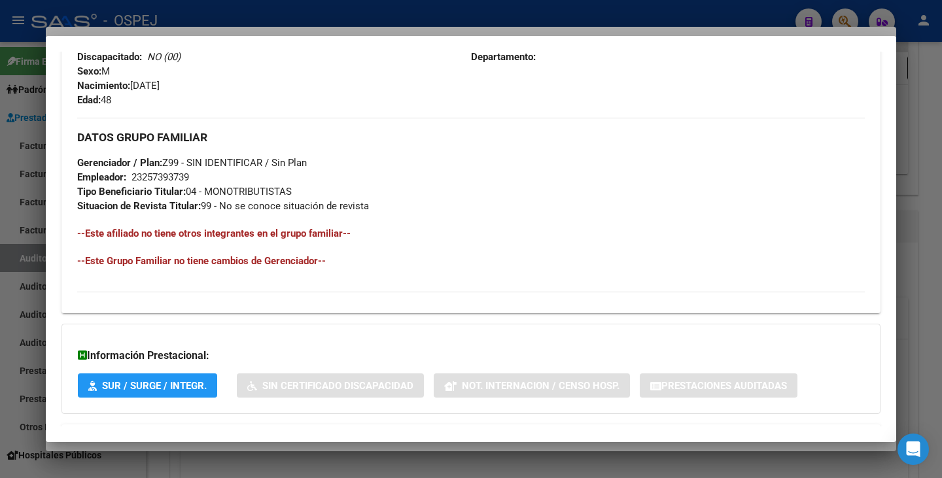
scroll to position [648, 0]
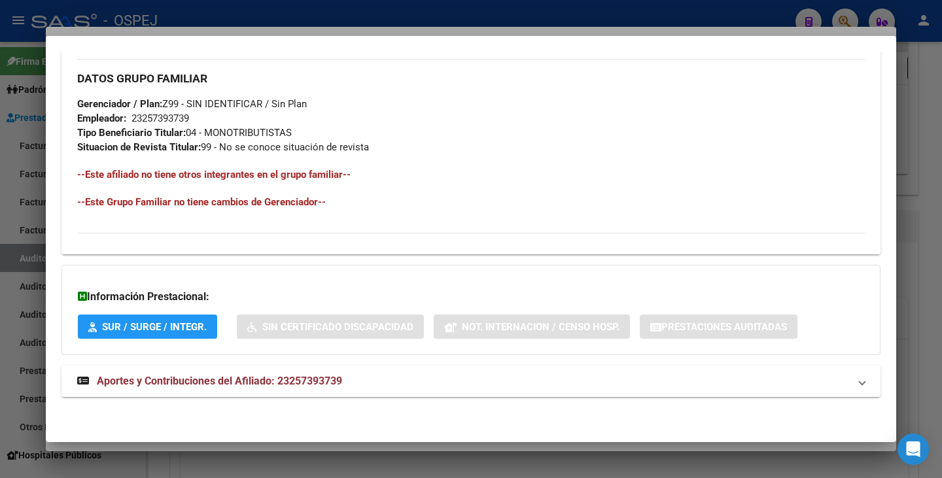
click at [205, 440] on mat-dialog-container "Análisis Afiliado - CUIL: 23257393739 DATOS PADRÓN ÁGIL: [PERSON_NAME] | INACTI…" at bounding box center [471, 239] width 850 height 406
click at [207, 446] on div at bounding box center [471, 239] width 942 height 478
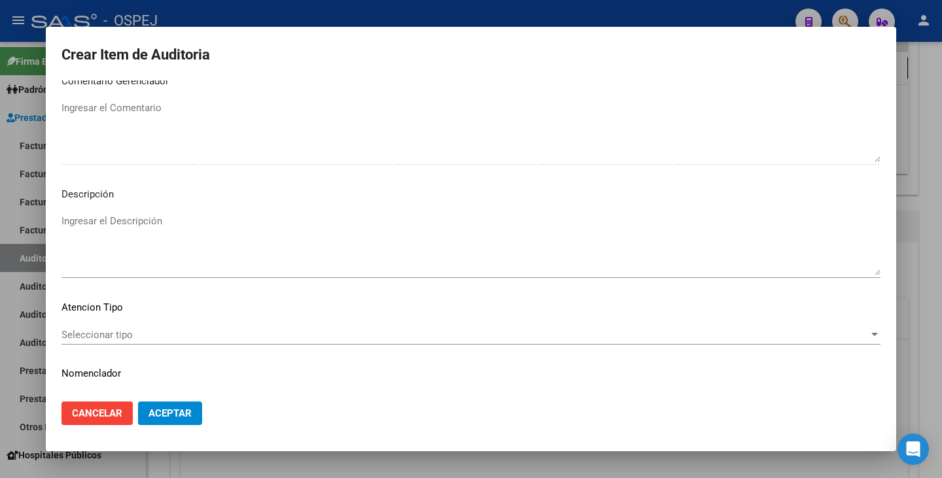
scroll to position [754, 0]
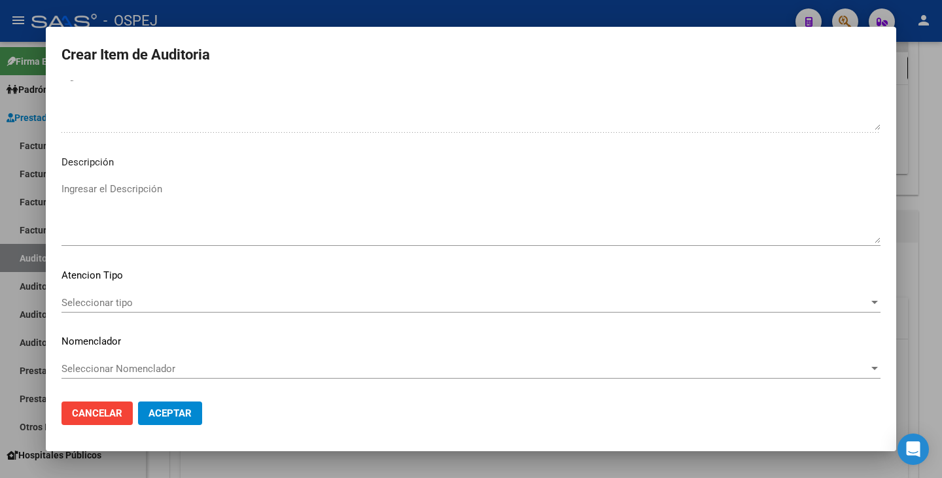
click at [419, 302] on span "Seleccionar tipo" at bounding box center [464, 303] width 807 height 12
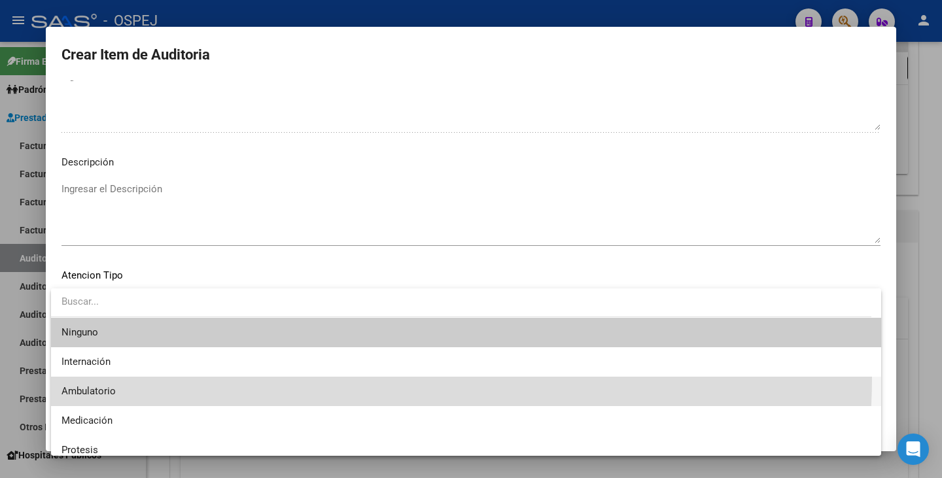
click at [286, 377] on span "Ambulatorio" at bounding box center [465, 391] width 809 height 29
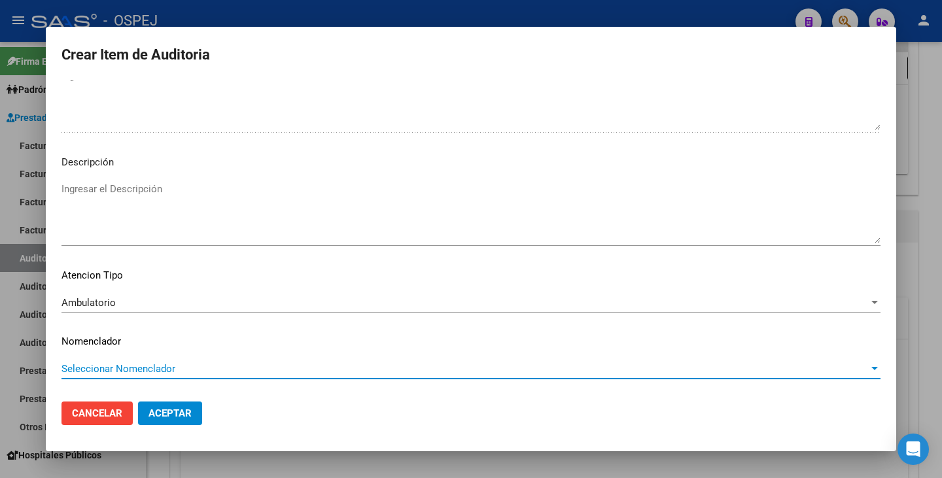
click at [286, 370] on span "Seleccionar Nomenclador" at bounding box center [464, 369] width 807 height 12
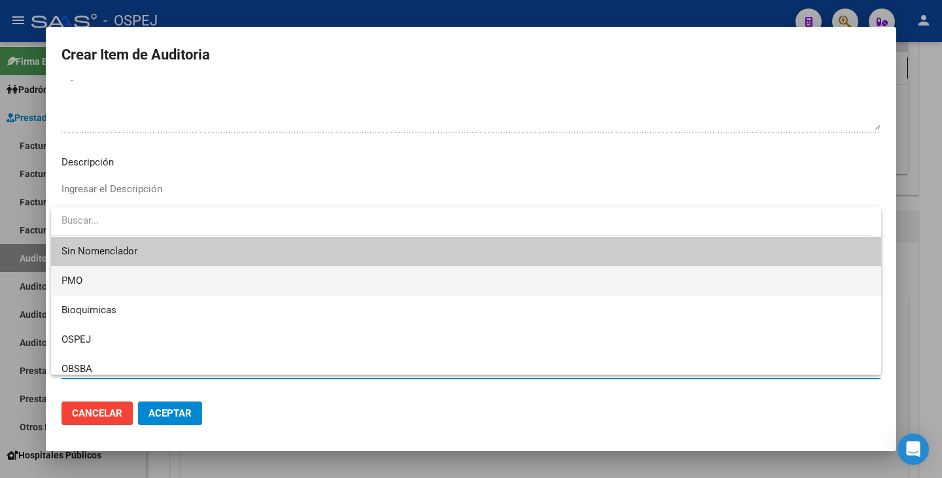
click at [192, 276] on span "PMO" at bounding box center [465, 280] width 809 height 29
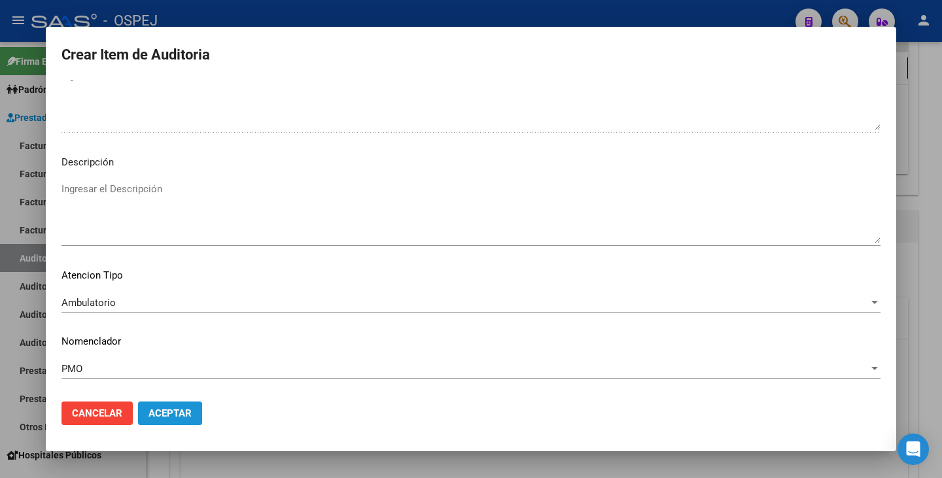
click at [177, 404] on button "Aceptar" at bounding box center [170, 414] width 64 height 24
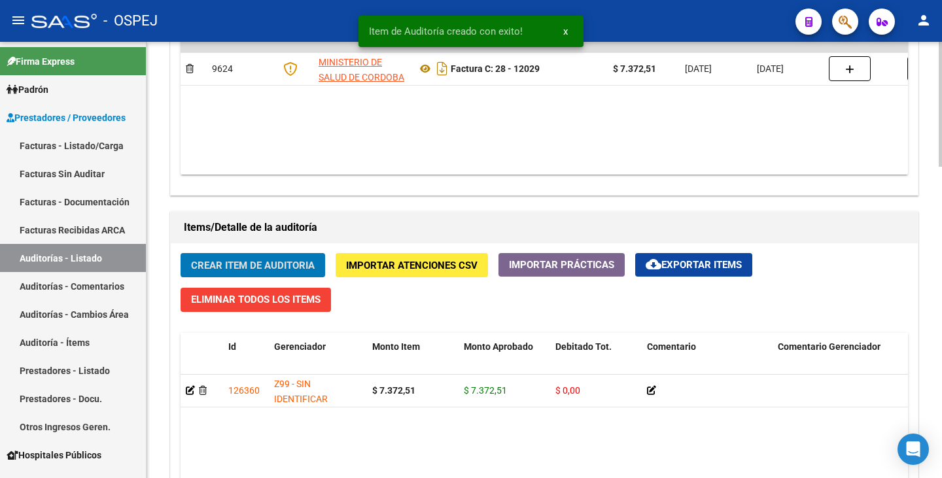
scroll to position [786, 0]
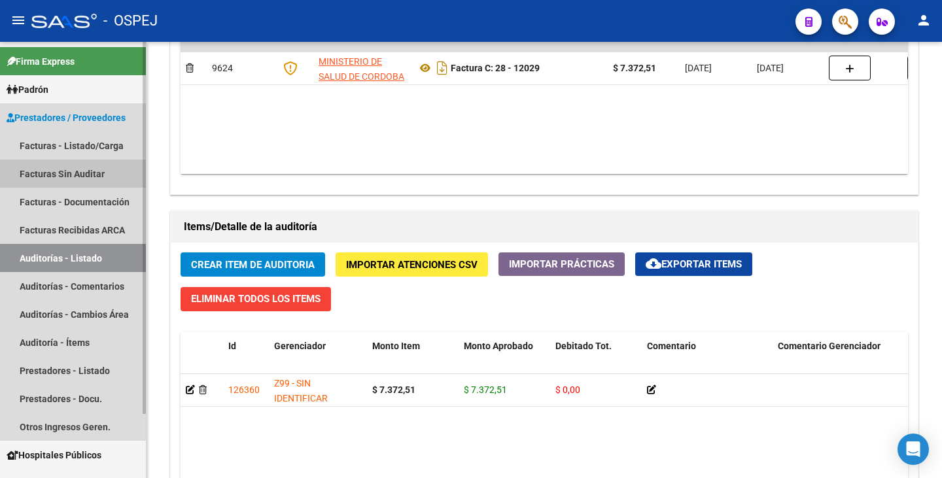
click at [84, 168] on link "Facturas Sin Auditar" at bounding box center [73, 174] width 146 height 28
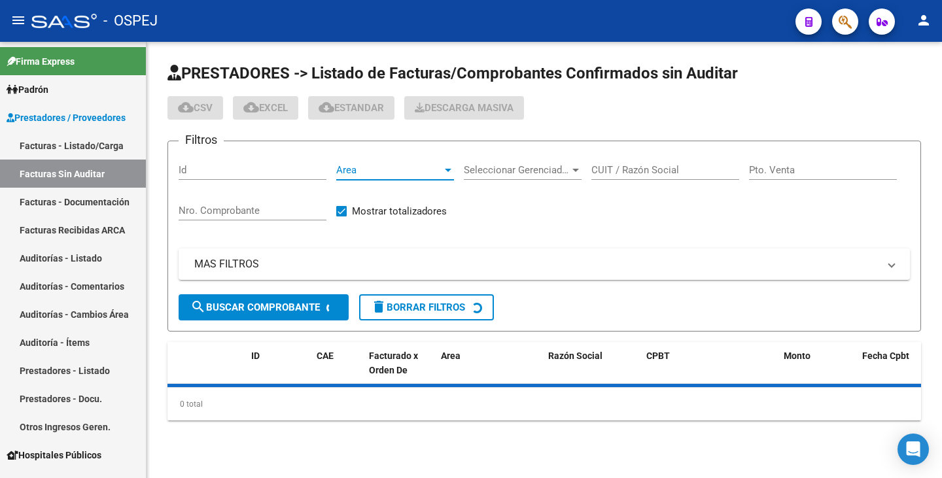
click at [400, 169] on span "Area" at bounding box center [389, 170] width 106 height 12
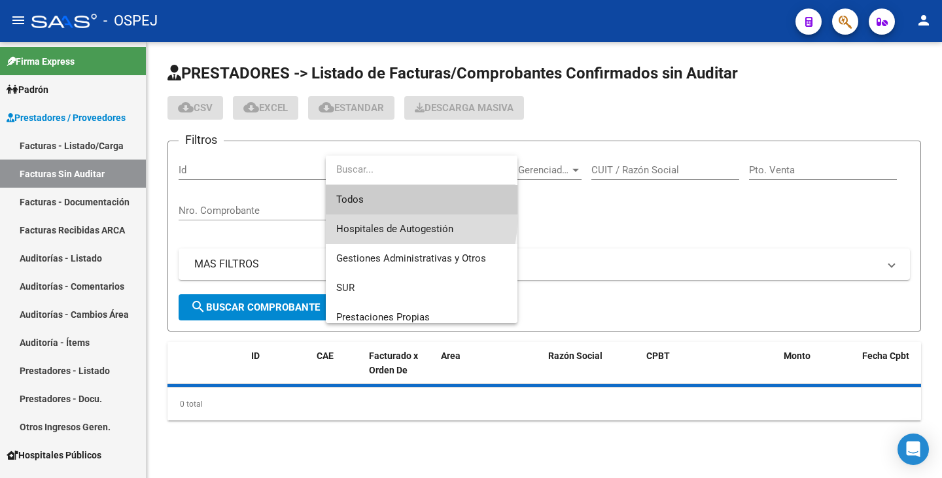
click at [396, 222] on span "Hospitales de Autogestión" at bounding box center [421, 229] width 171 height 29
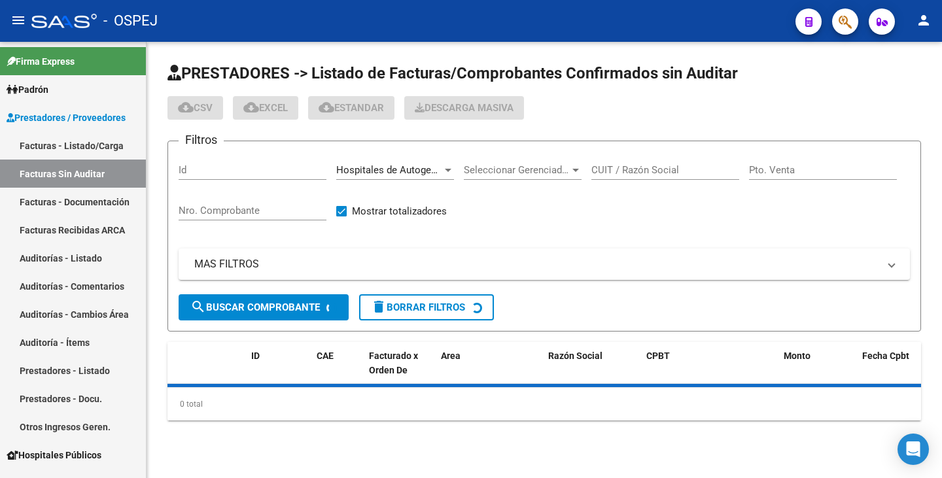
click at [627, 158] on div "CUIT / Razón Social" at bounding box center [665, 166] width 148 height 28
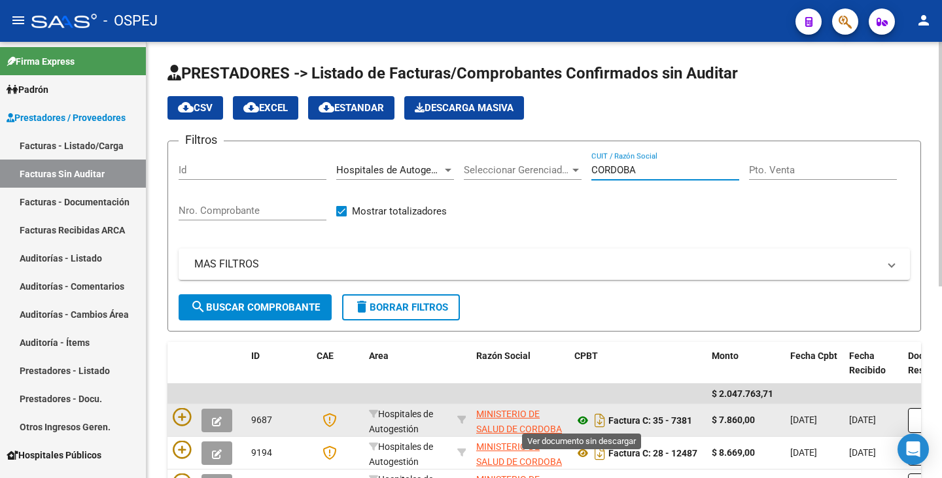
type input "CORDOBA"
click at [583, 420] on icon at bounding box center [582, 421] width 17 height 16
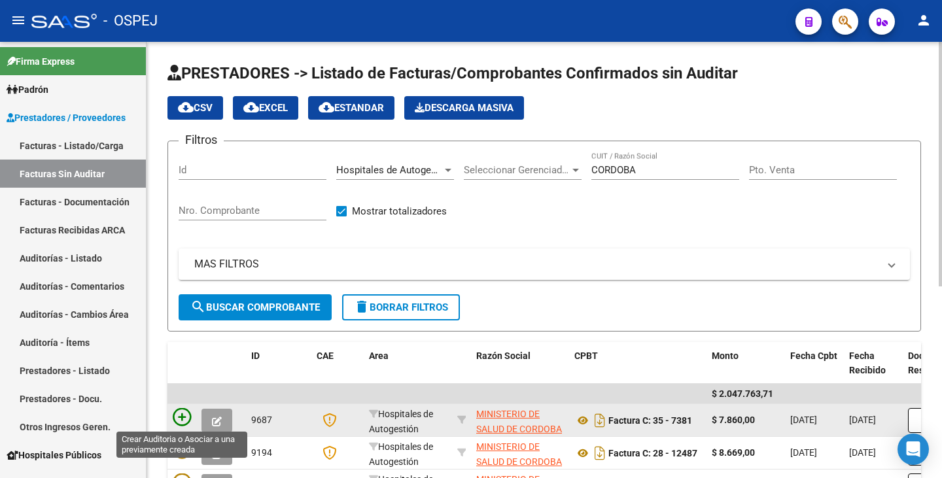
click at [185, 420] on icon at bounding box center [182, 417] width 18 height 18
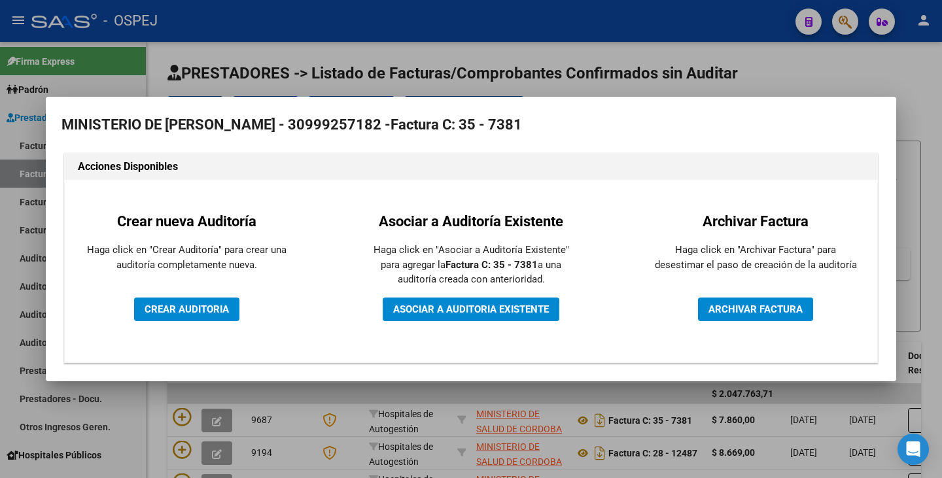
click at [167, 296] on div "Crear nueva Auditoría Haga click en "Crear Auditoría" para crear una auditoría …" at bounding box center [187, 271] width 224 height 163
click at [216, 303] on span "CREAR AUDITORIA" at bounding box center [187, 309] width 84 height 12
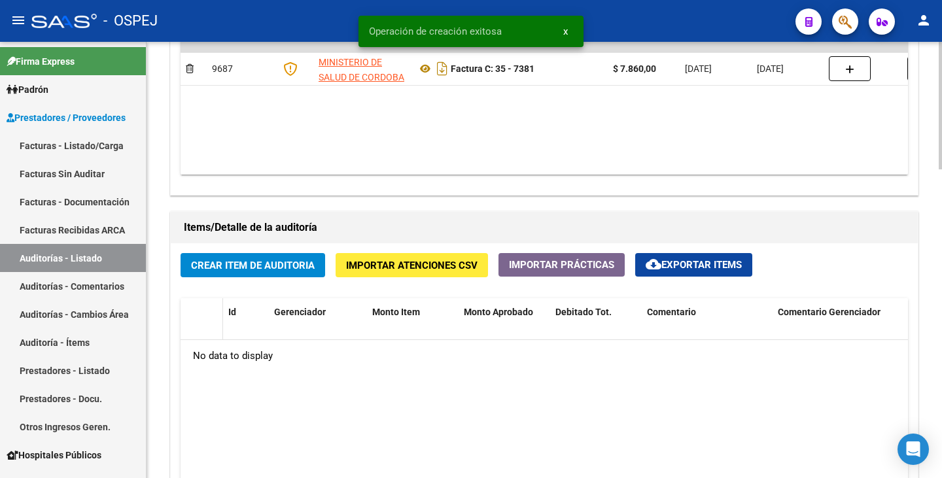
scroll to position [785, 0]
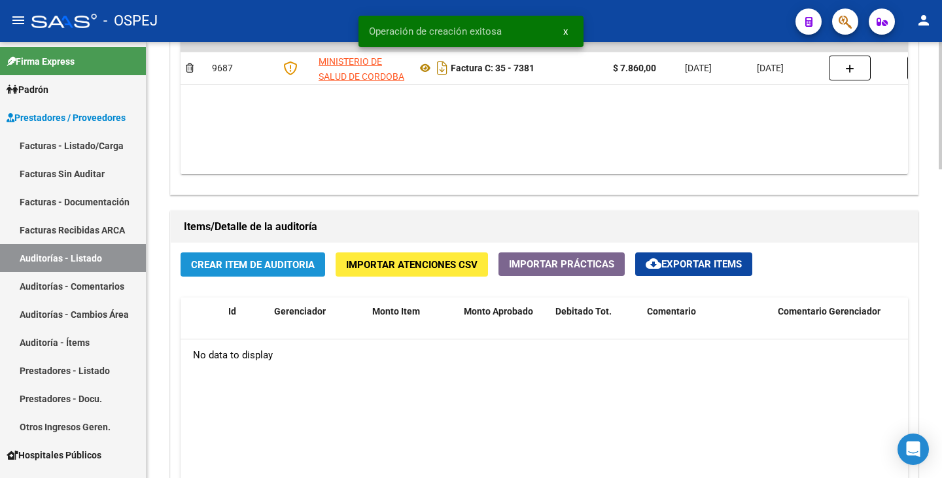
click at [221, 274] on button "Crear Item de Auditoria" at bounding box center [253, 264] width 145 height 24
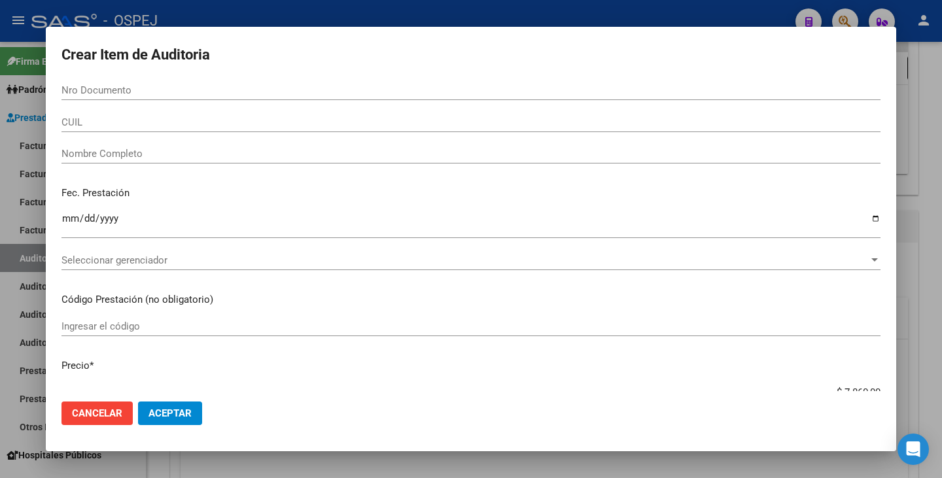
drag, startPoint x: 92, startPoint y: 97, endPoint x: 72, endPoint y: 88, distance: 21.7
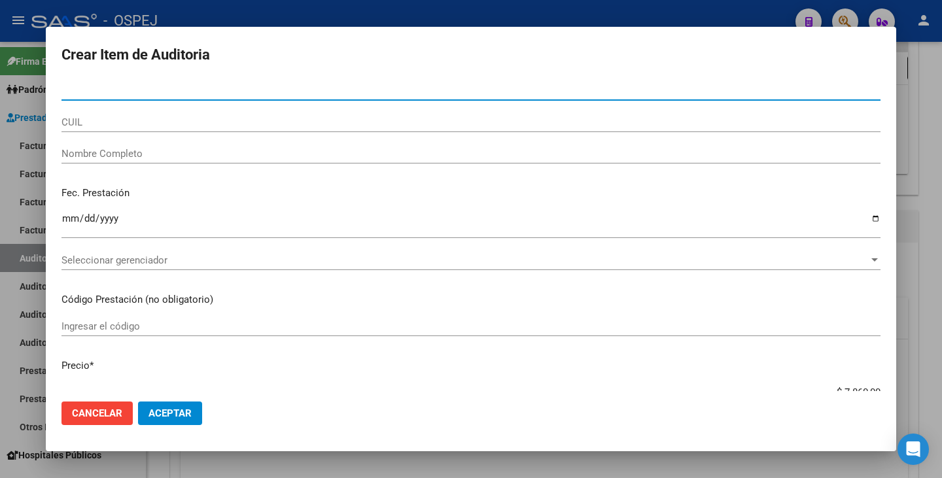
paste input "29.686787"
drag, startPoint x: 73, startPoint y: 92, endPoint x: 81, endPoint y: 91, distance: 7.9
click at [73, 92] on input "29.686787" at bounding box center [470, 90] width 819 height 12
type input "29686787"
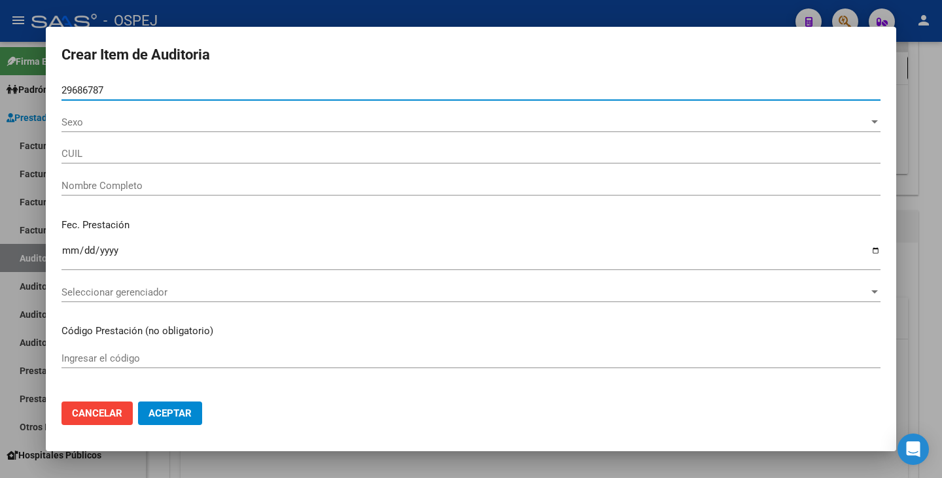
type input "20296867870"
type input "- -"
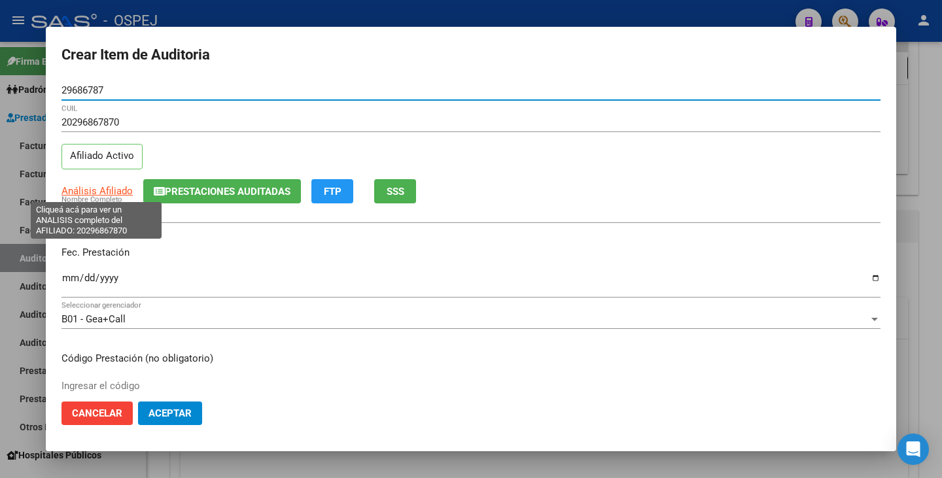
type input "29686787"
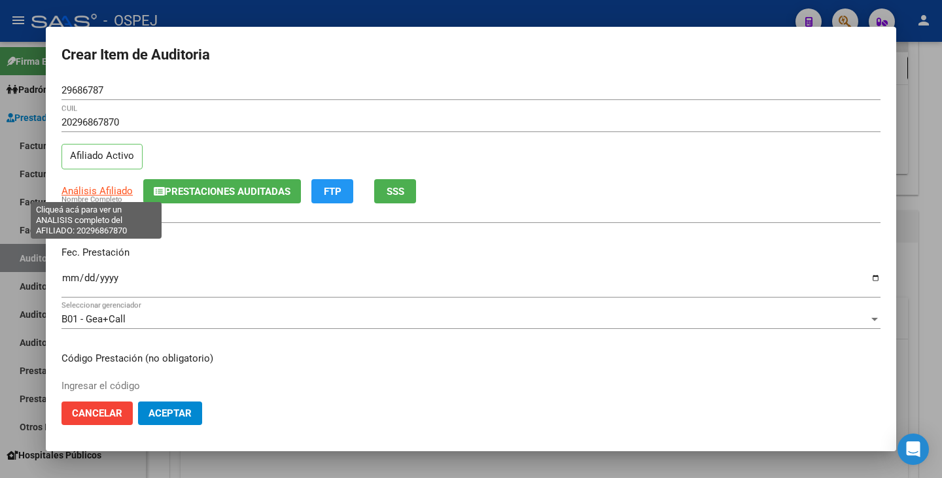
click at [103, 190] on span "Análisis Afiliado" at bounding box center [96, 191] width 71 height 12
type textarea "20296867870"
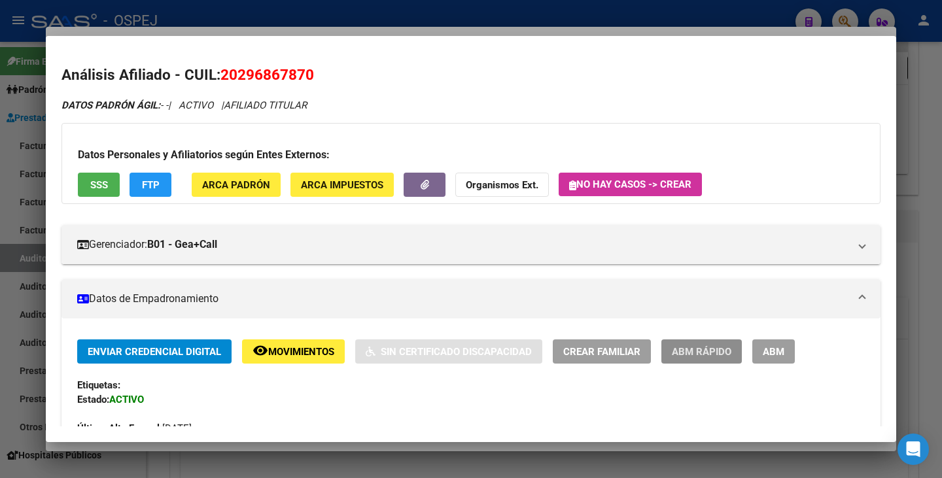
click at [703, 348] on span "ABM Rápido" at bounding box center [702, 352] width 60 height 12
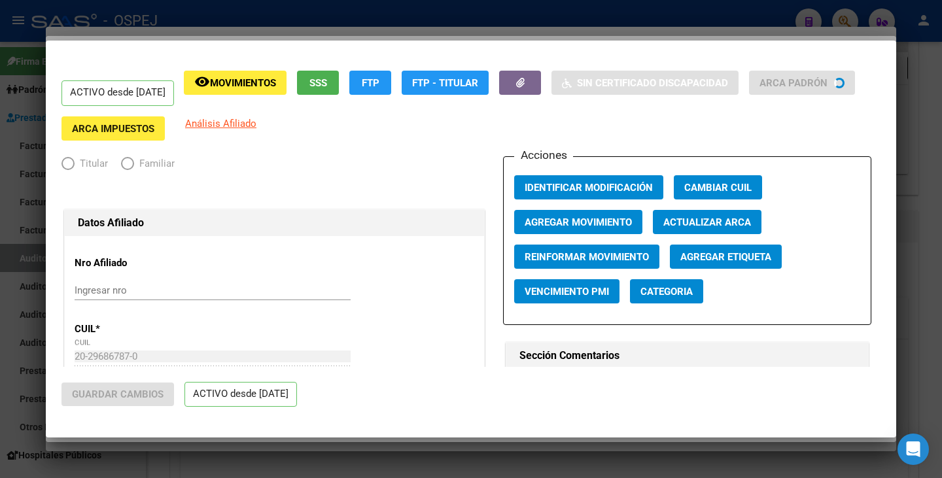
radio input "true"
type input "30-50191967-1"
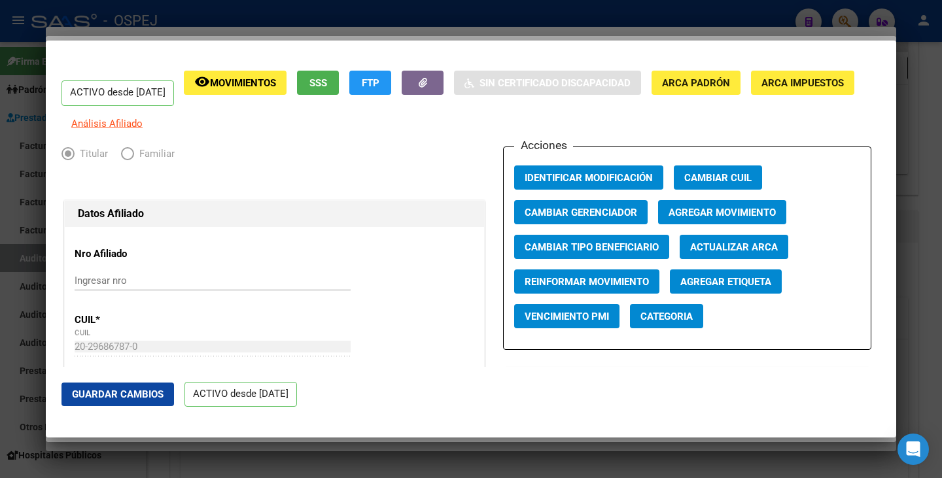
click at [708, 253] on span "Actualizar ARCA" at bounding box center [734, 247] width 88 height 12
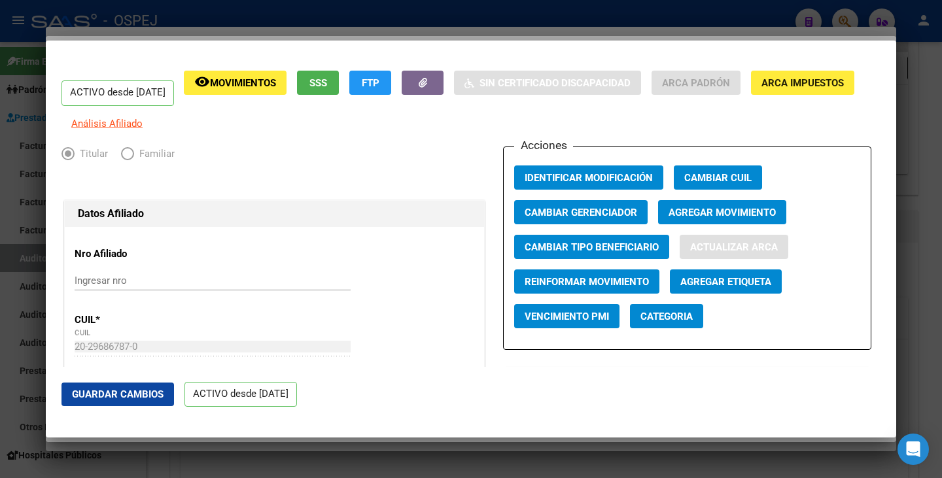
type input "JUNCOS"
type input "[PERSON_NAME]"
type input "INDEPENDENCIA"
type input "717"
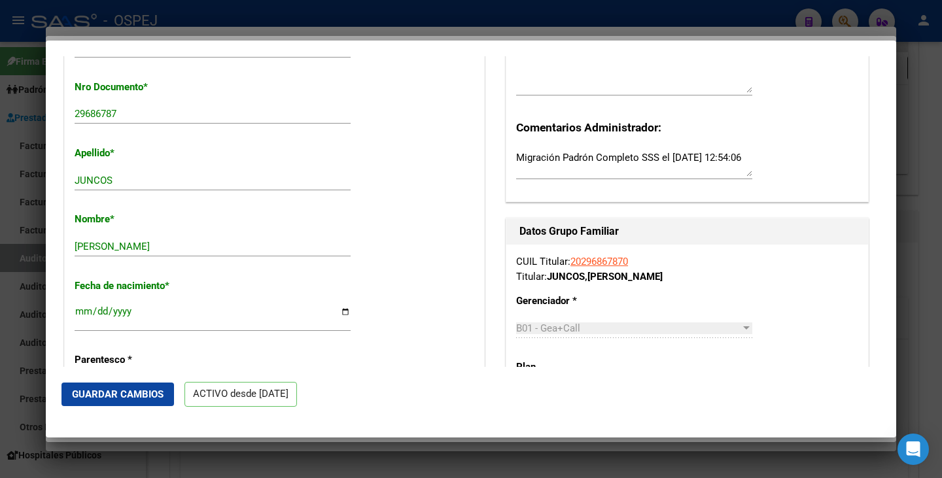
scroll to position [392, 0]
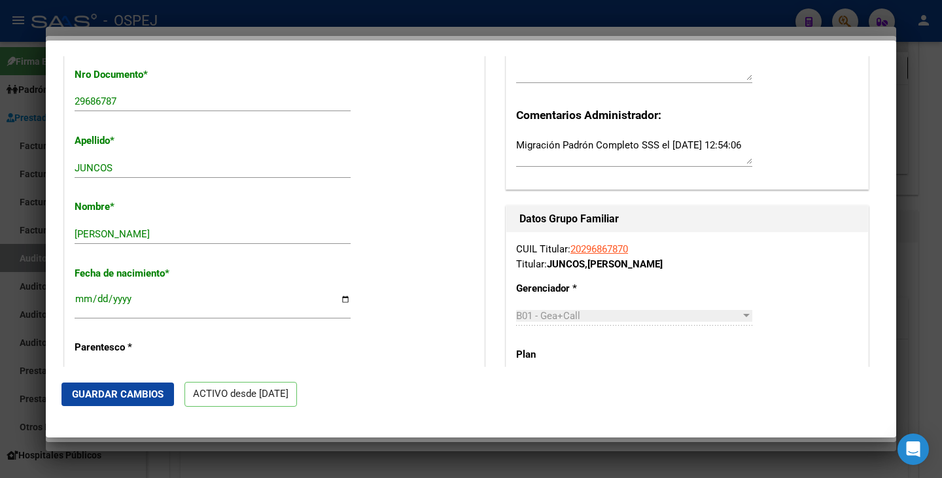
click at [128, 394] on span "Guardar Cambios" at bounding box center [118, 395] width 92 height 12
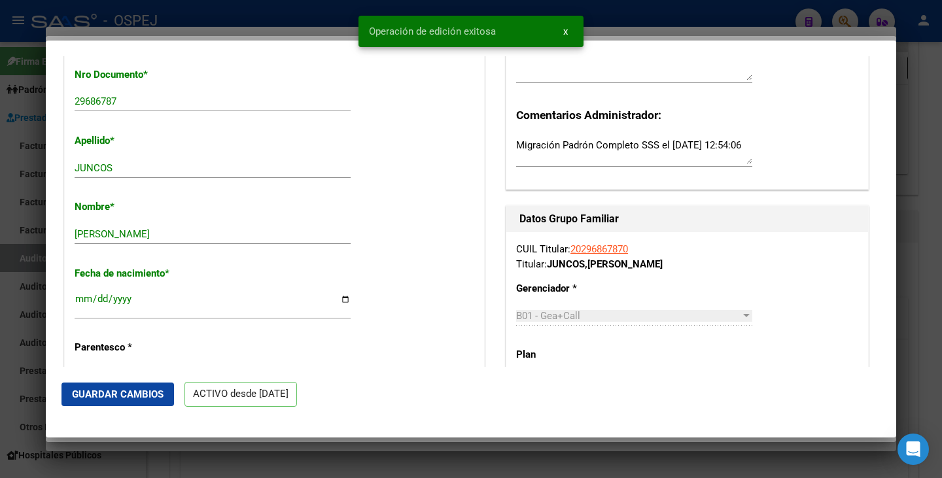
click at [92, 446] on div at bounding box center [471, 239] width 942 height 478
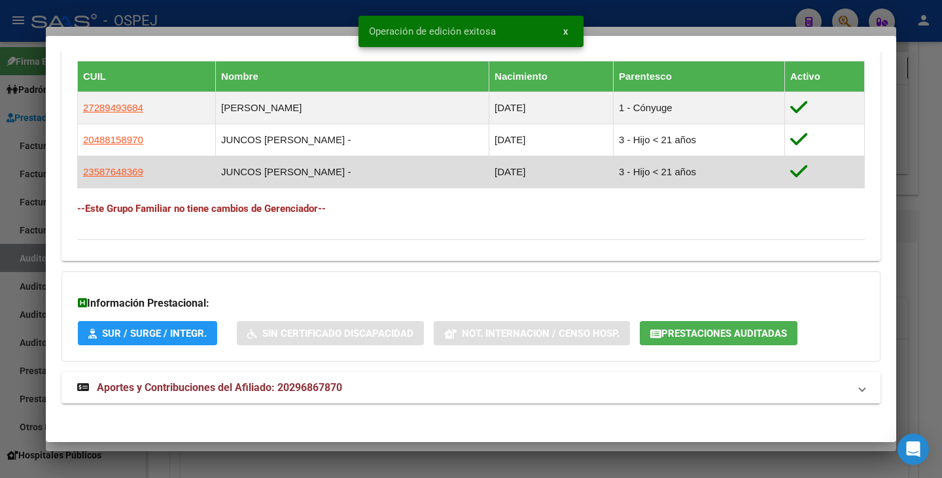
scroll to position [715, 0]
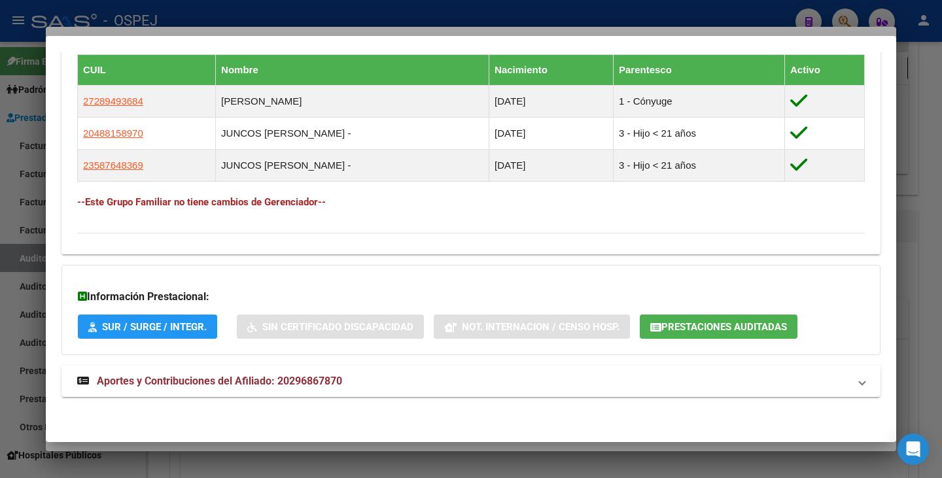
click at [142, 447] on div at bounding box center [471, 239] width 942 height 478
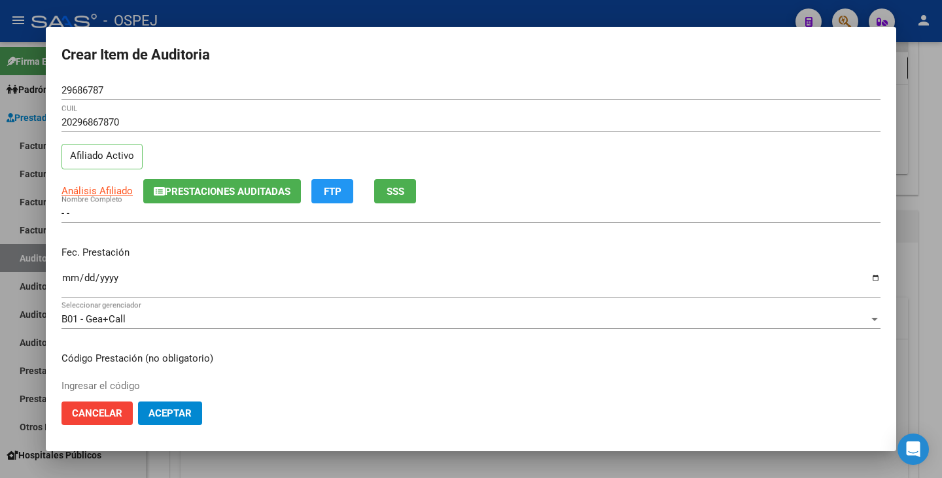
click at [105, 82] on div "29686787 Nro Documento" at bounding box center [470, 90] width 819 height 20
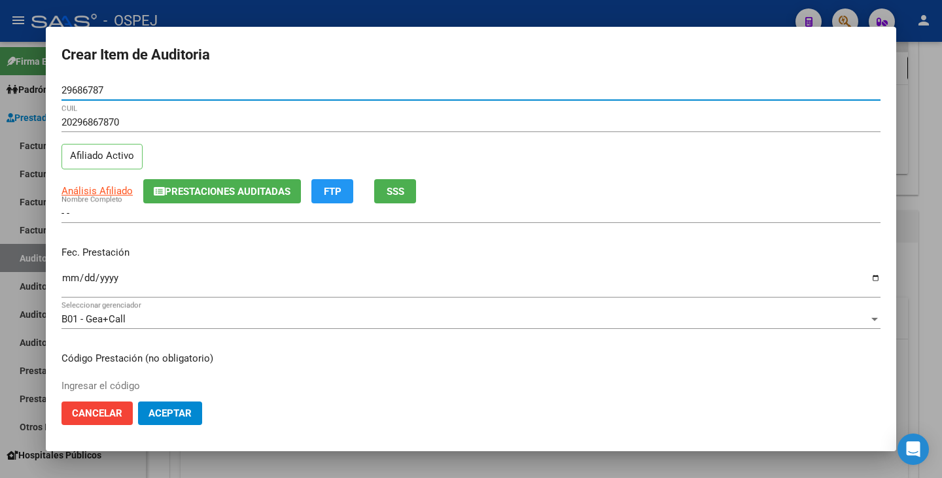
drag, startPoint x: 110, startPoint y: 86, endPoint x: 95, endPoint y: 97, distance: 17.8
click at [95, 97] on div "29686787 Nro Documento" at bounding box center [470, 90] width 819 height 20
click at [113, 91] on input "29686787" at bounding box center [470, 90] width 819 height 12
drag, startPoint x: 113, startPoint y: 91, endPoint x: 52, endPoint y: 91, distance: 61.5
click at [52, 91] on mat-dialog-content "29686787 Nro Documento 20296867870 CUIL Afiliado Activo Análisis Afiliado Prest…" at bounding box center [471, 235] width 850 height 311
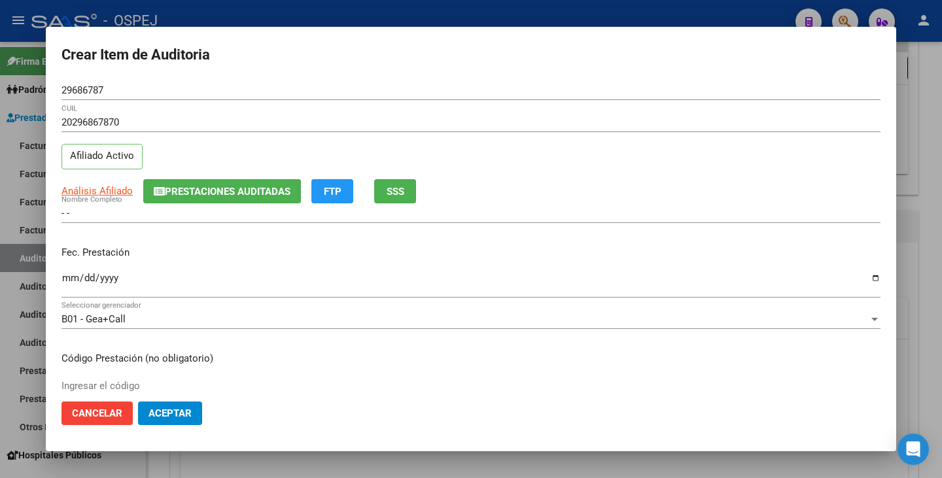
drag, startPoint x: 68, startPoint y: 83, endPoint x: 50, endPoint y: 94, distance: 21.4
click at [50, 94] on mat-dialog-content "29686787 Nro Documento 20296867870 CUIL Afiliado Activo Análisis Afiliado Prest…" at bounding box center [471, 235] width 850 height 311
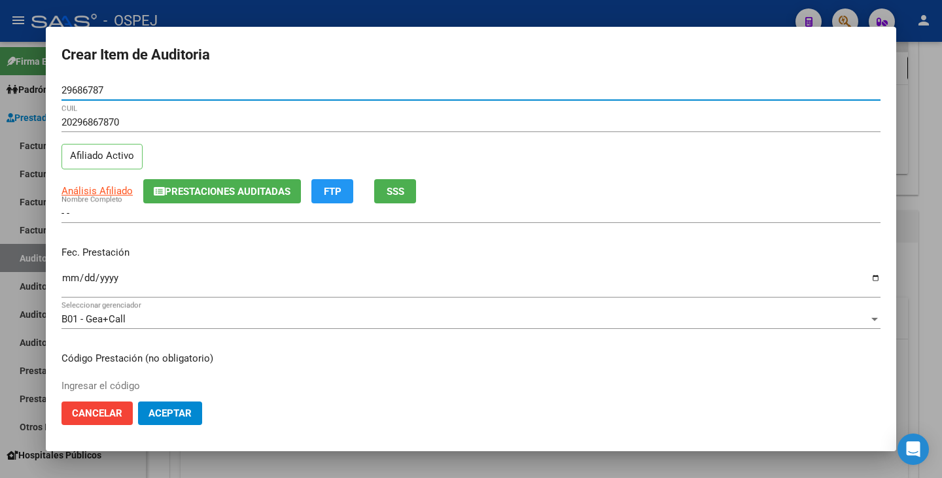
drag, startPoint x: 62, startPoint y: 90, endPoint x: 111, endPoint y: 95, distance: 49.3
click at [111, 95] on input "29686787" at bounding box center [470, 90] width 819 height 12
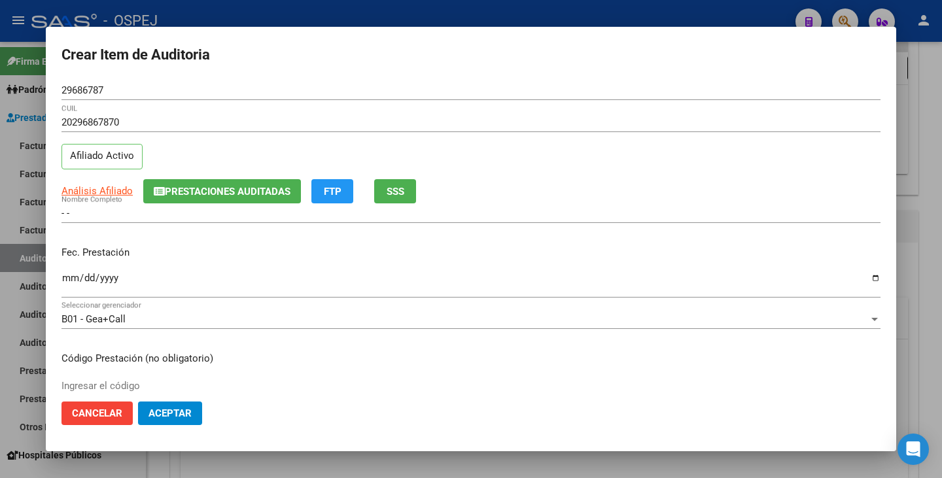
click at [24, 219] on div at bounding box center [471, 239] width 942 height 478
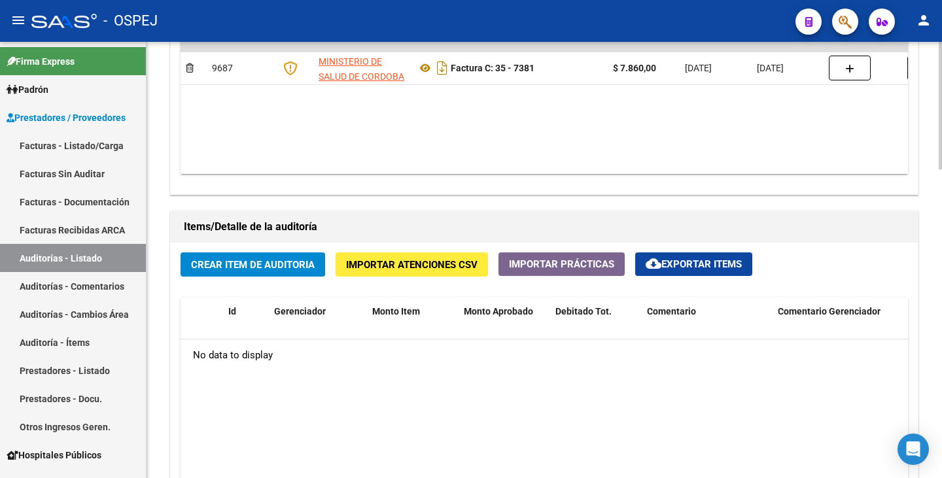
click at [212, 273] on button "Crear Item de Auditoria" at bounding box center [253, 264] width 145 height 24
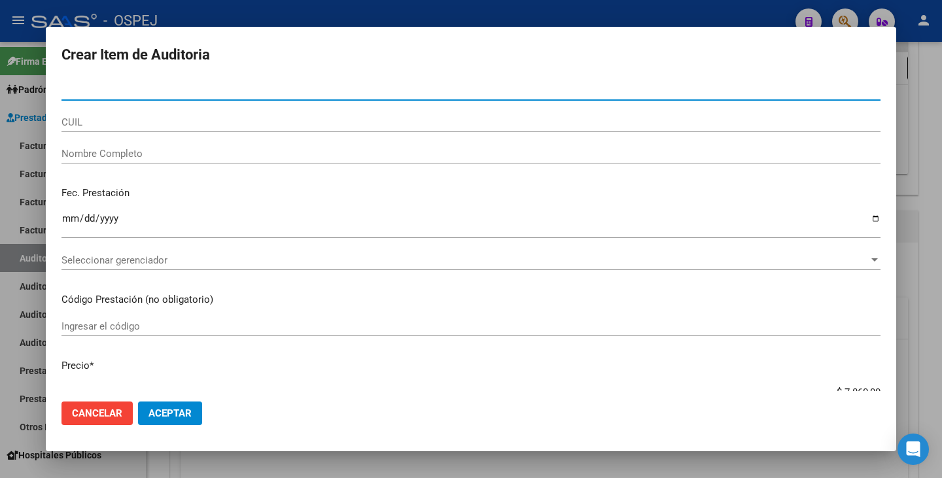
paste input "29686787"
type input "29686787"
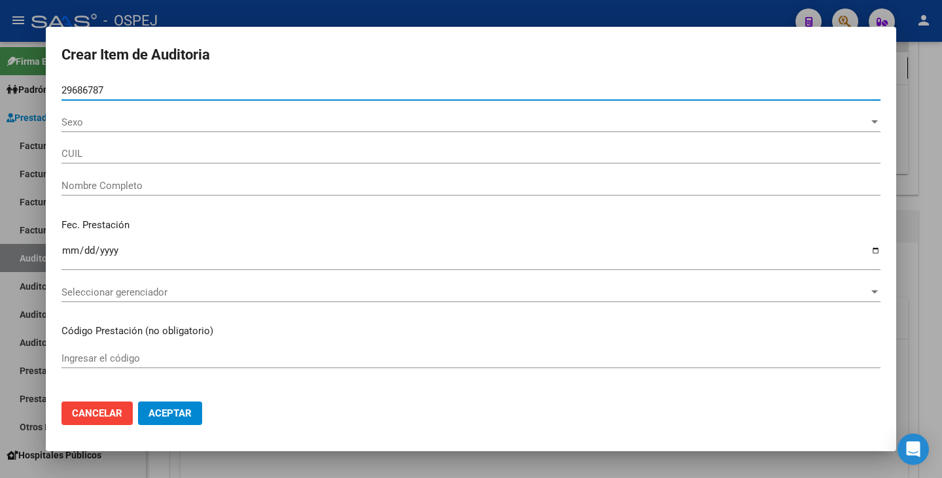
type input "20296867870"
type input "JUNCOS [PERSON_NAME]"
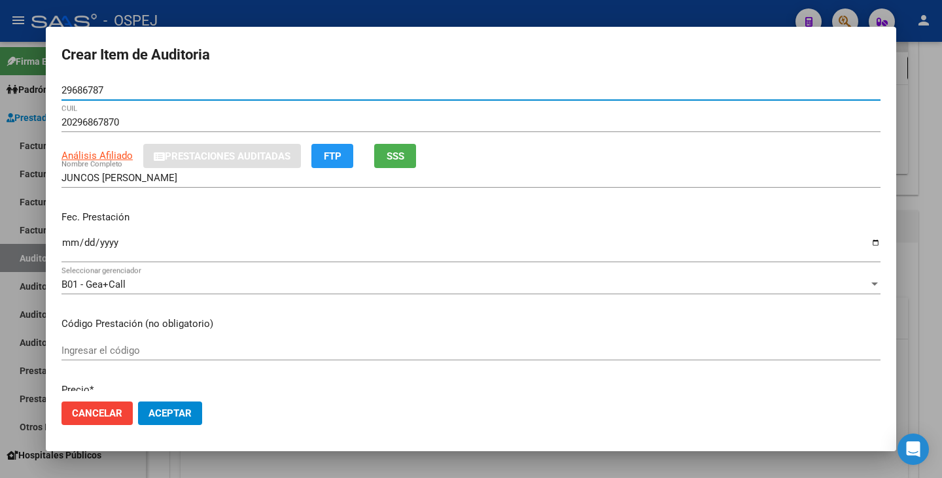
type input "29686787"
click at [138, 402] on button "Aceptar" at bounding box center [170, 414] width 64 height 24
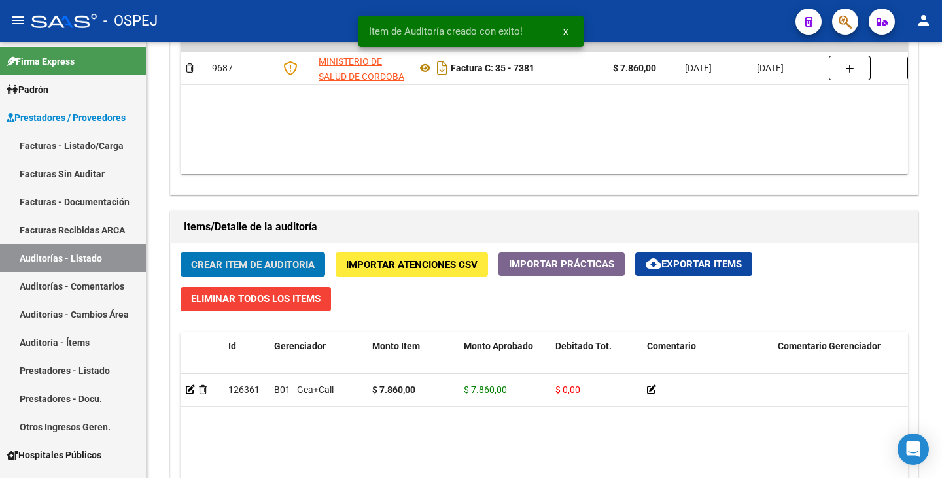
scroll to position [786, 0]
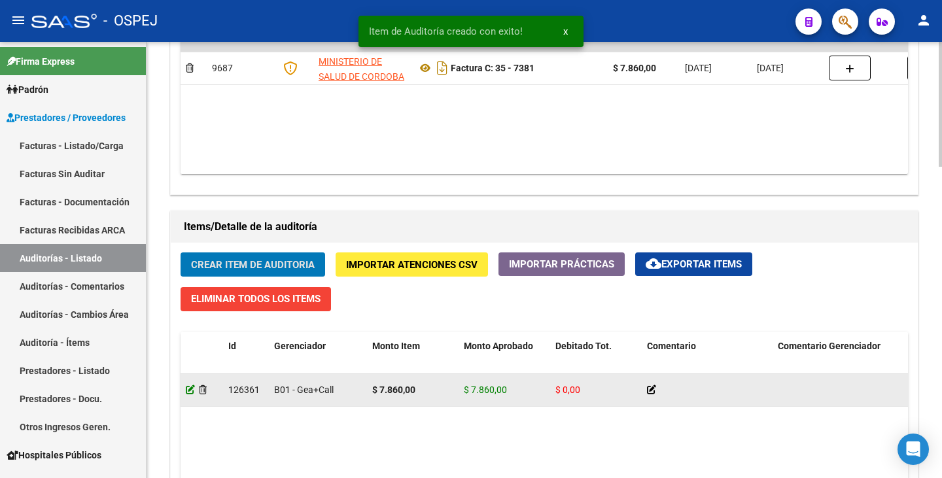
click at [186, 390] on icon at bounding box center [190, 389] width 9 height 9
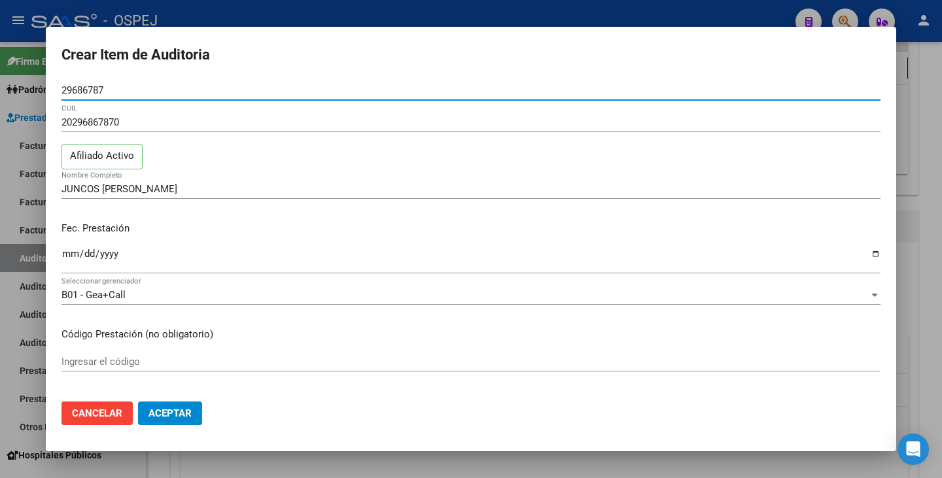
drag, startPoint x: 67, startPoint y: 254, endPoint x: 116, endPoint y: 256, distance: 49.1
click at [69, 254] on input "Ingresar la fecha" at bounding box center [470, 259] width 819 height 21
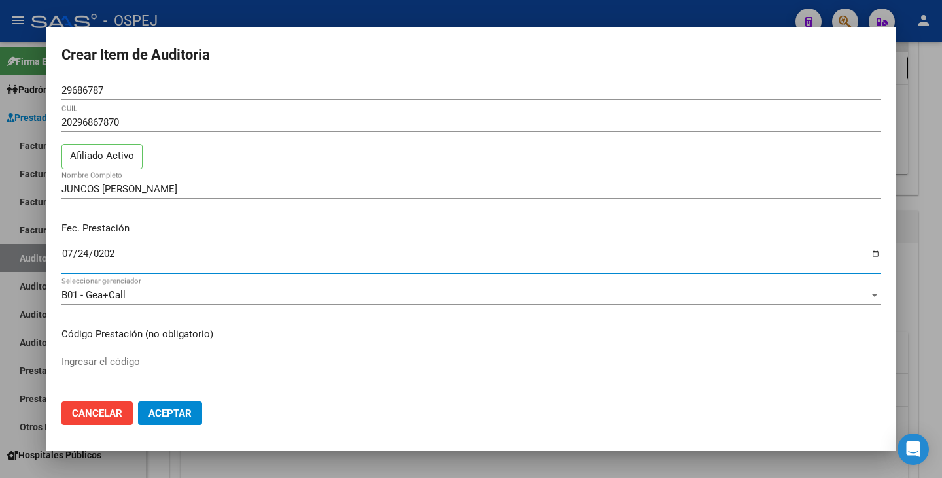
type input "[DATE]"
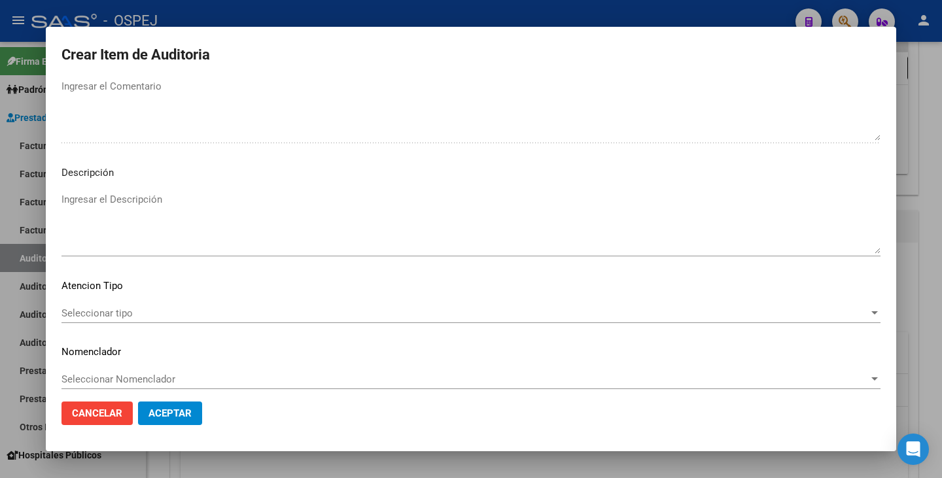
scroll to position [730, 0]
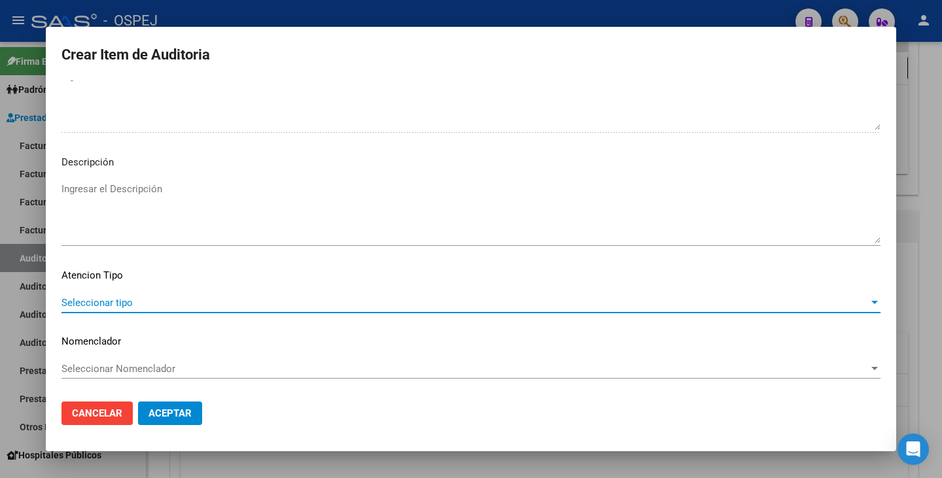
click at [455, 300] on span "Seleccionar tipo" at bounding box center [464, 303] width 807 height 12
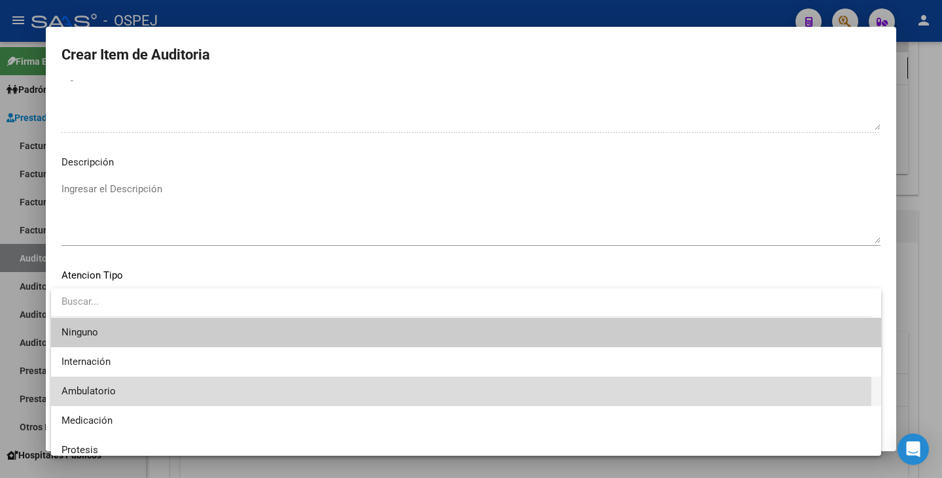
click at [140, 391] on span "Ambulatorio" at bounding box center [465, 391] width 809 height 29
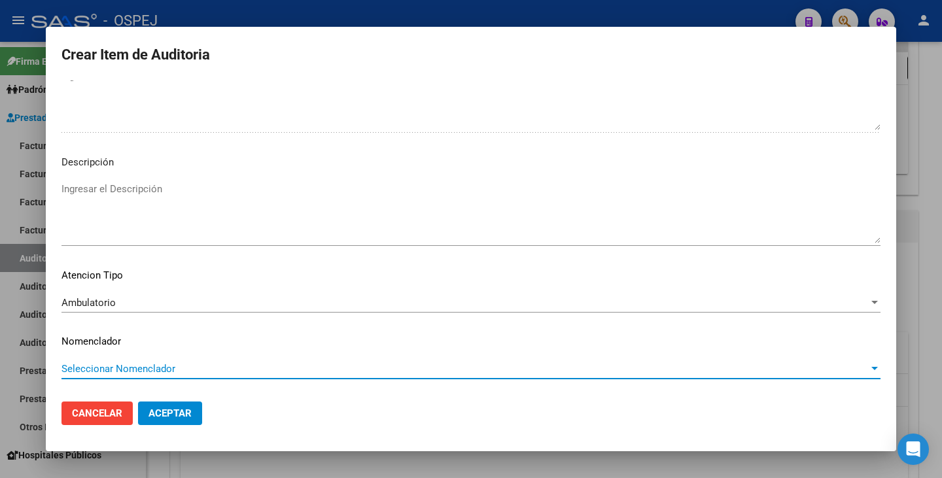
click at [155, 373] on span "Seleccionar Nomenclador" at bounding box center [464, 369] width 807 height 12
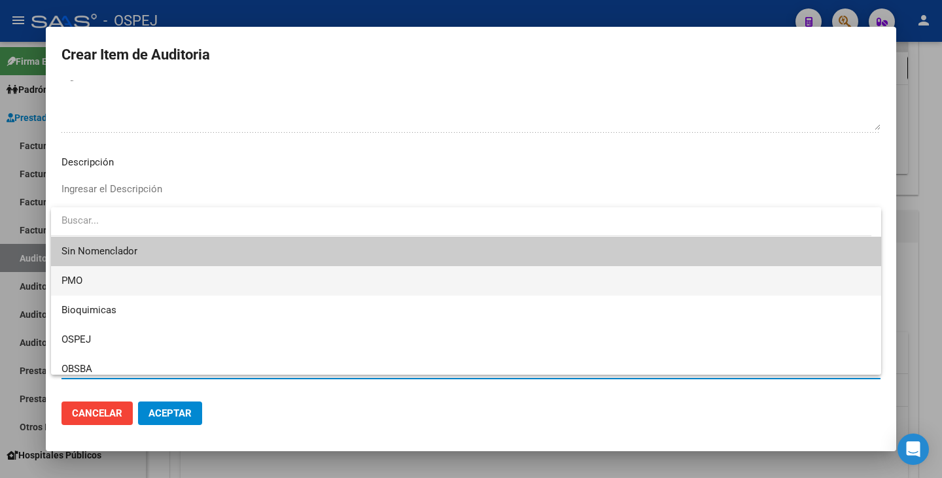
click at [105, 286] on span "PMO" at bounding box center [465, 280] width 809 height 29
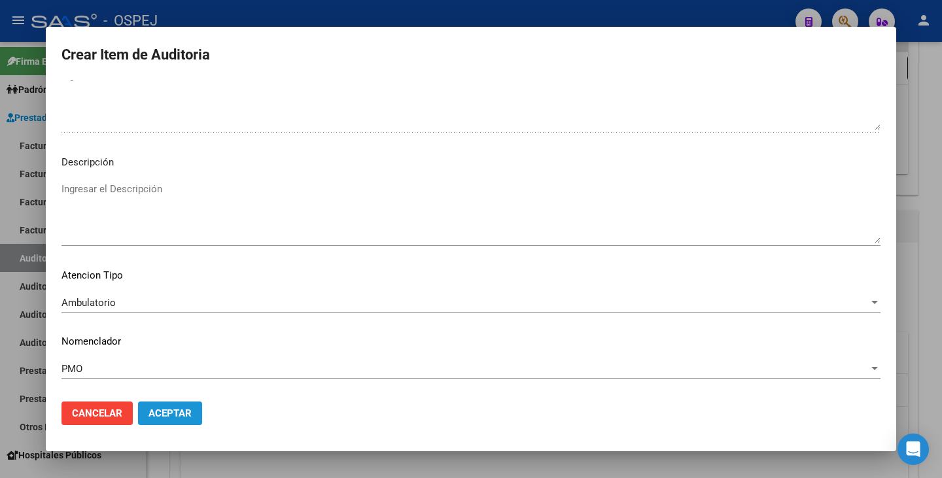
click at [172, 420] on button "Aceptar" at bounding box center [170, 414] width 64 height 24
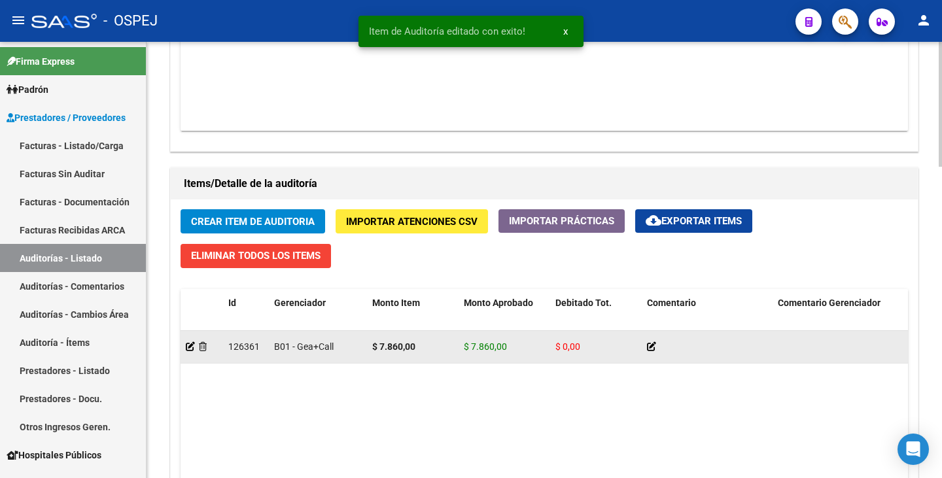
scroll to position [916, 0]
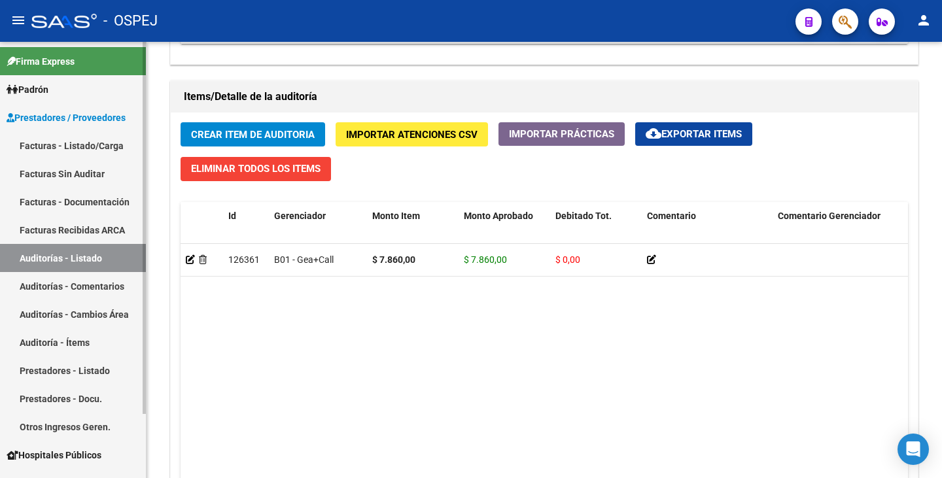
click at [92, 168] on link "Facturas Sin Auditar" at bounding box center [73, 174] width 146 height 28
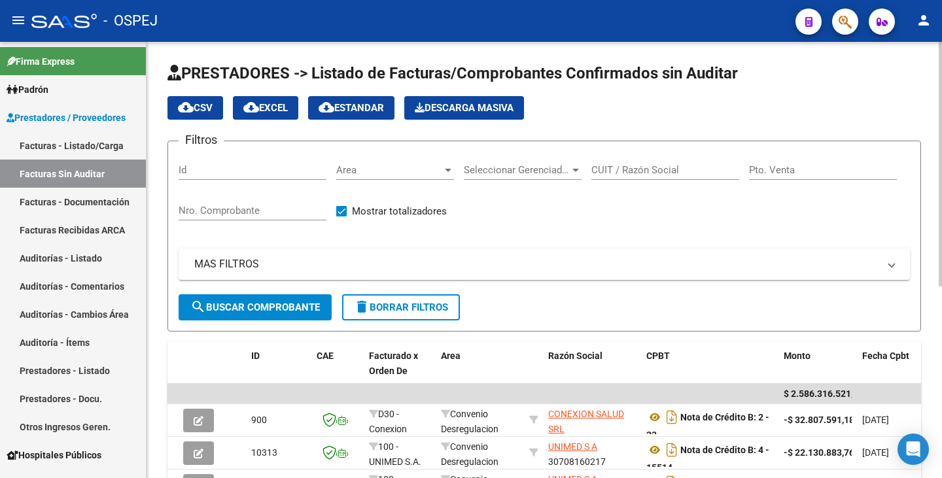
click at [385, 172] on span "Area" at bounding box center [389, 170] width 106 height 12
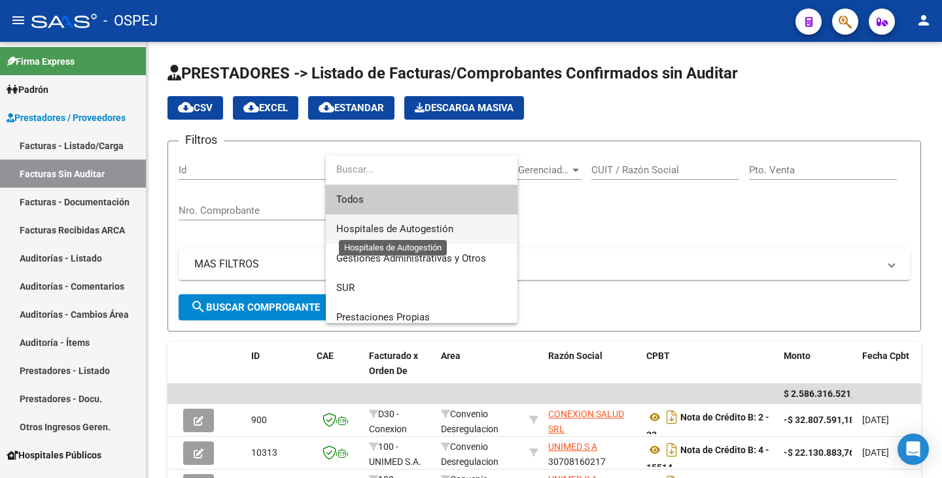
click at [391, 227] on span "Hospitales de Autogestión" at bounding box center [394, 229] width 117 height 12
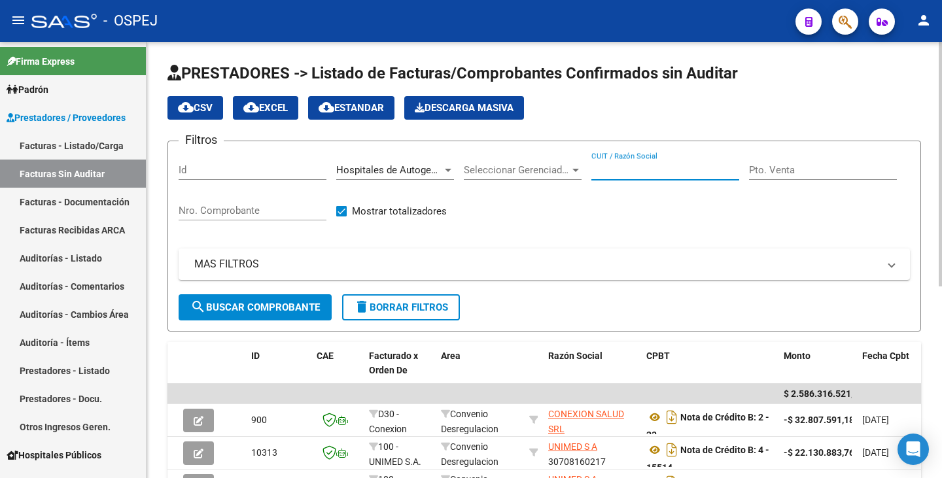
click at [606, 171] on input "CUIT / Razón Social" at bounding box center [665, 170] width 148 height 12
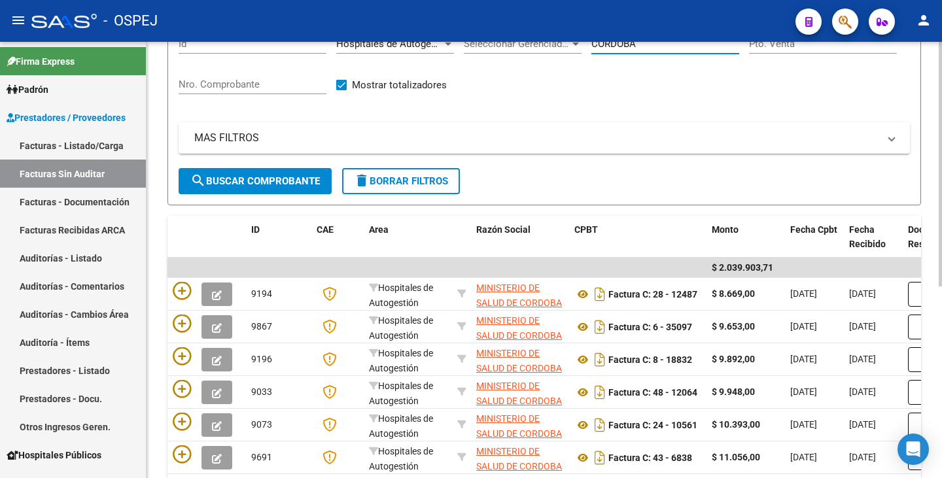
scroll to position [131, 0]
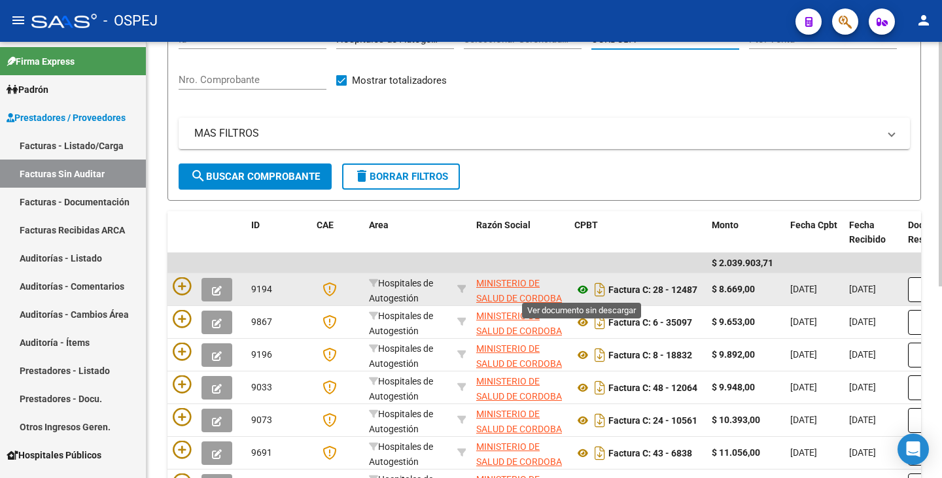
type input "CORDOBA"
click at [581, 290] on icon at bounding box center [582, 290] width 17 height 16
